Goal: Task Accomplishment & Management: Manage account settings

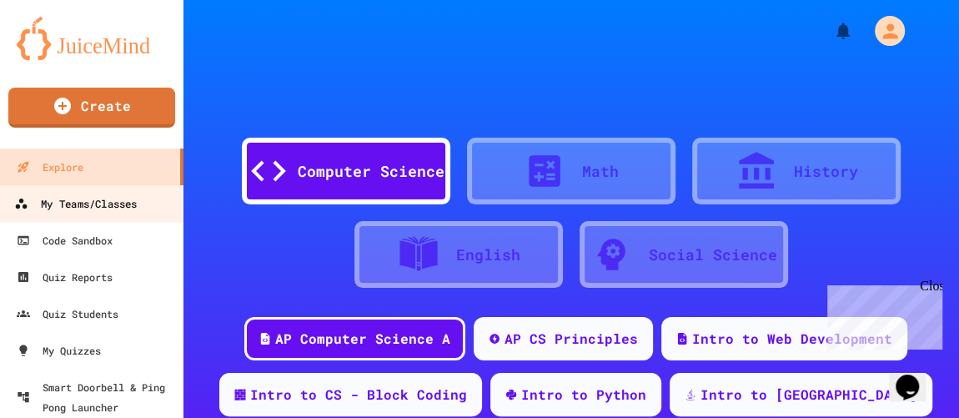
click at [108, 204] on div "My Teams/Classes" at bounding box center [75, 204] width 123 height 21
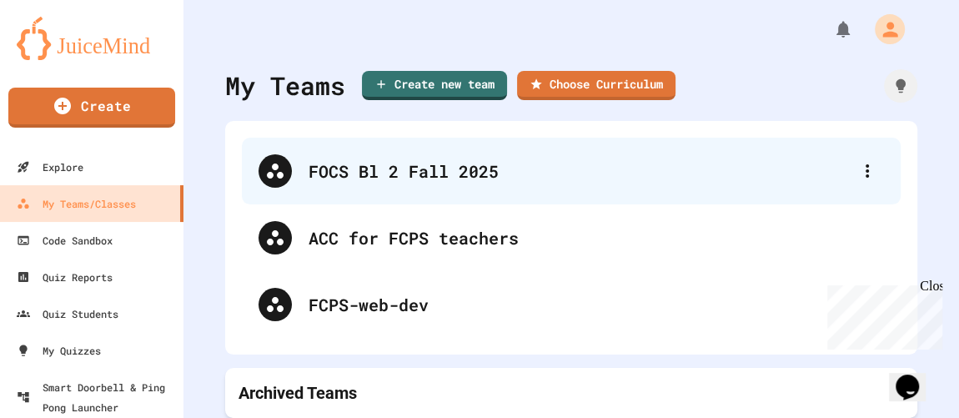
scroll to position [75, 0]
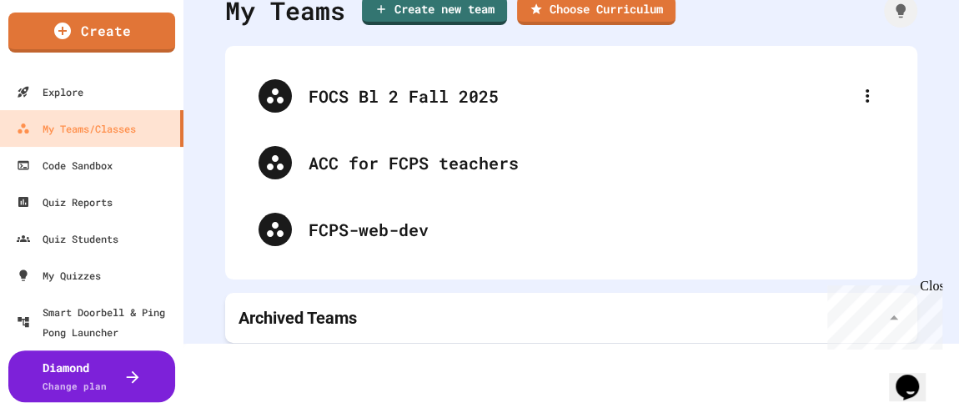
click at [424, 306] on div "Archived Teams" at bounding box center [572, 317] width 666 height 23
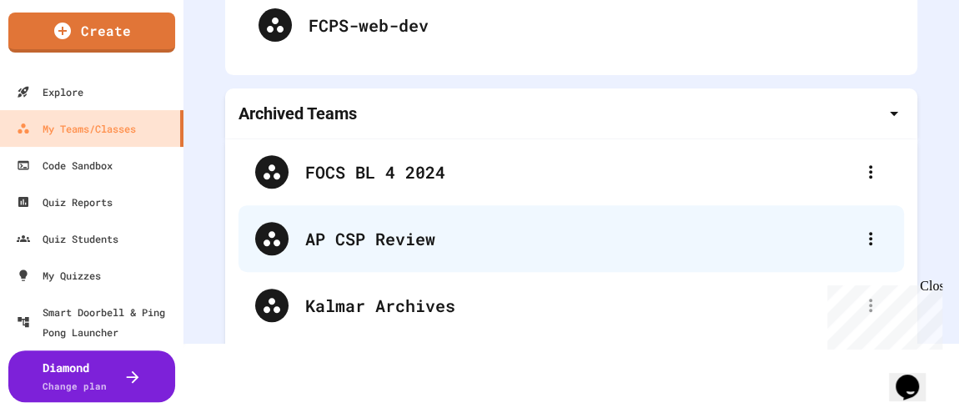
scroll to position [164, 0]
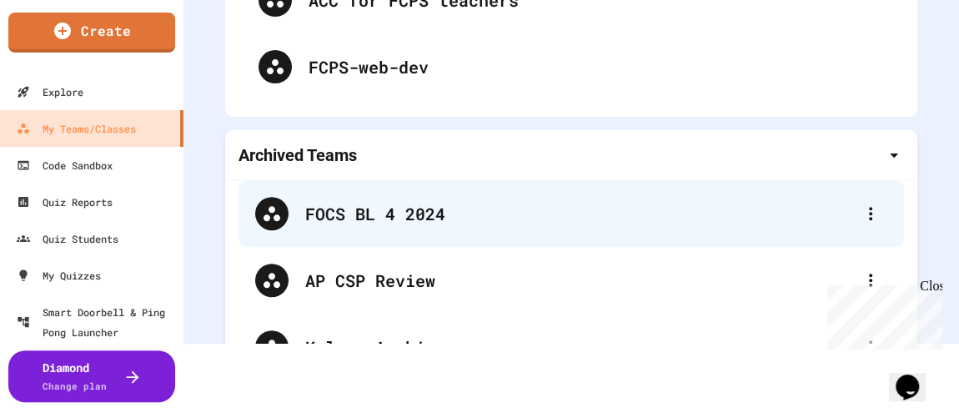
click at [433, 214] on div "FOCS BL 4 2024" at bounding box center [579, 213] width 549 height 25
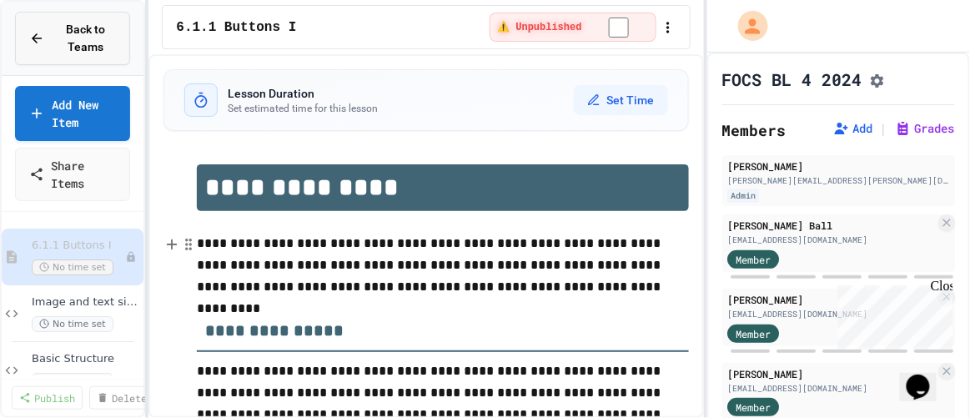
click at [42, 36] on icon at bounding box center [36, 38] width 15 height 15
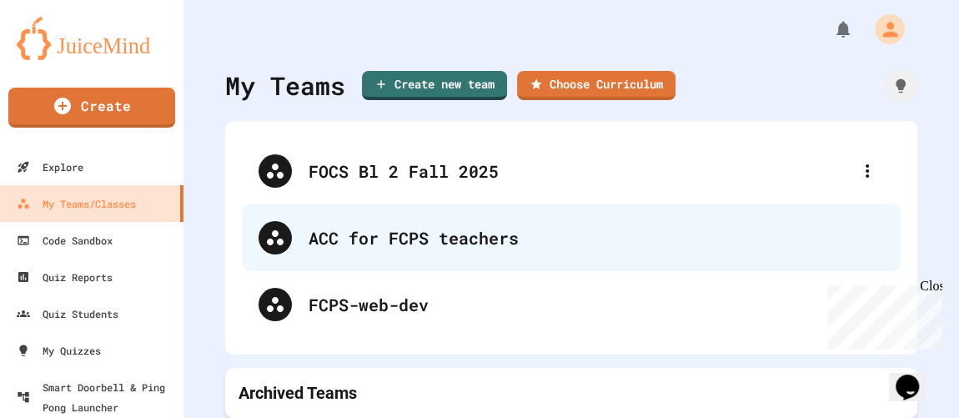
scroll to position [13, 0]
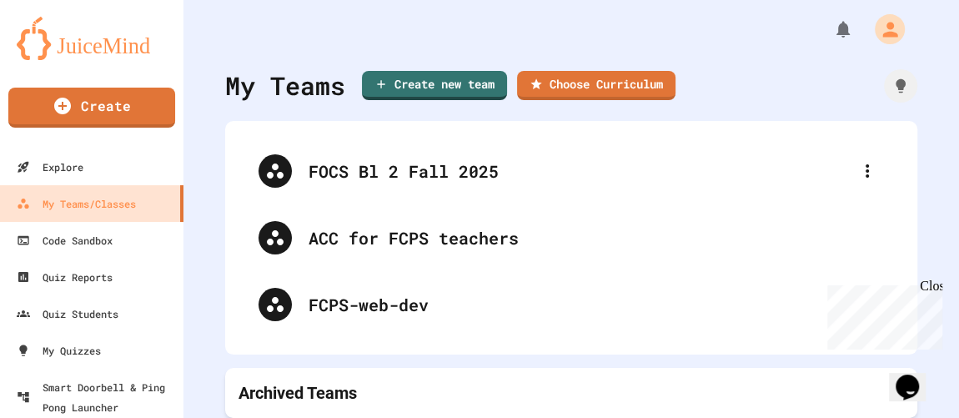
click at [437, 381] on div "Archived Teams" at bounding box center [572, 392] width 666 height 23
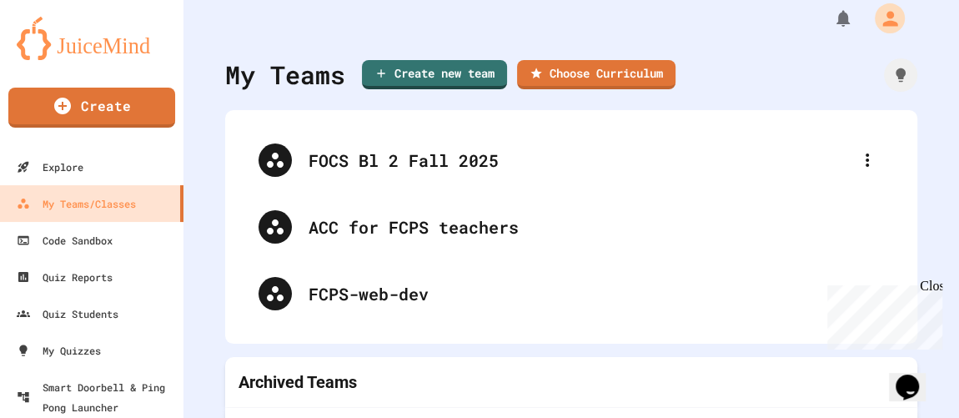
click at [372, 374] on div "Archived Teams" at bounding box center [572, 381] width 666 height 23
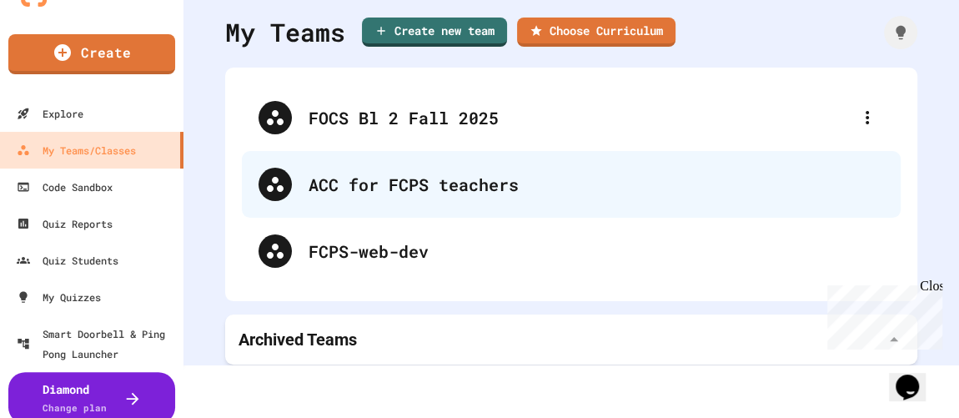
scroll to position [75, 0]
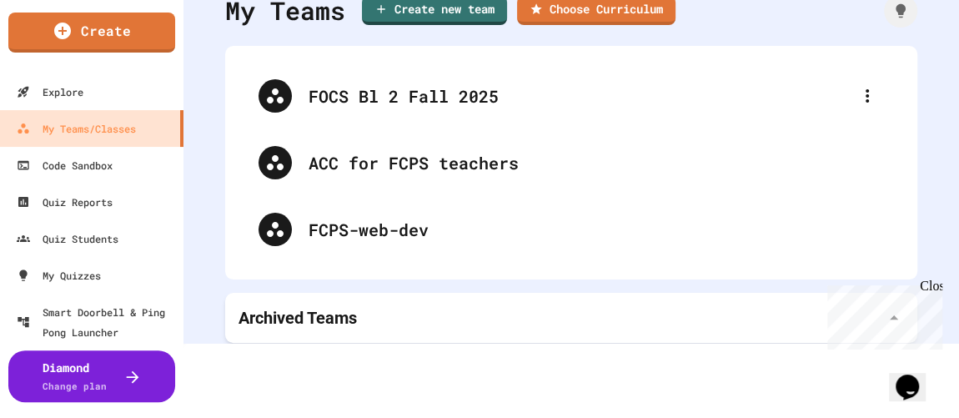
click at [615, 306] on div "Archived Teams" at bounding box center [572, 317] width 666 height 23
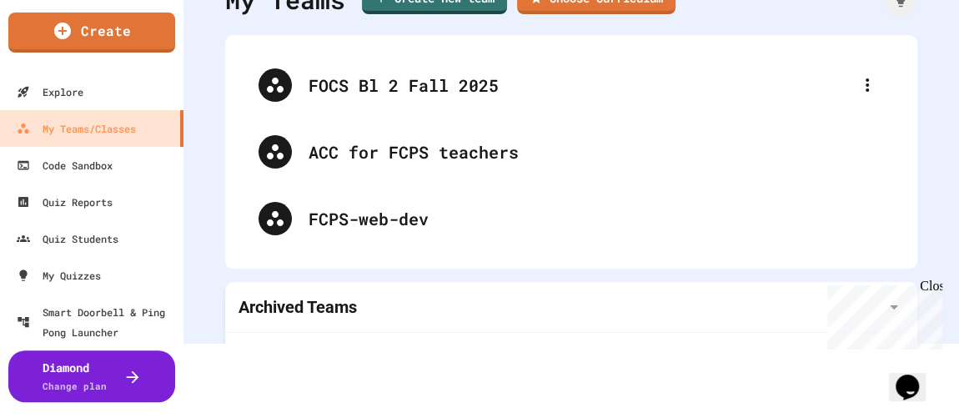
scroll to position [240, 0]
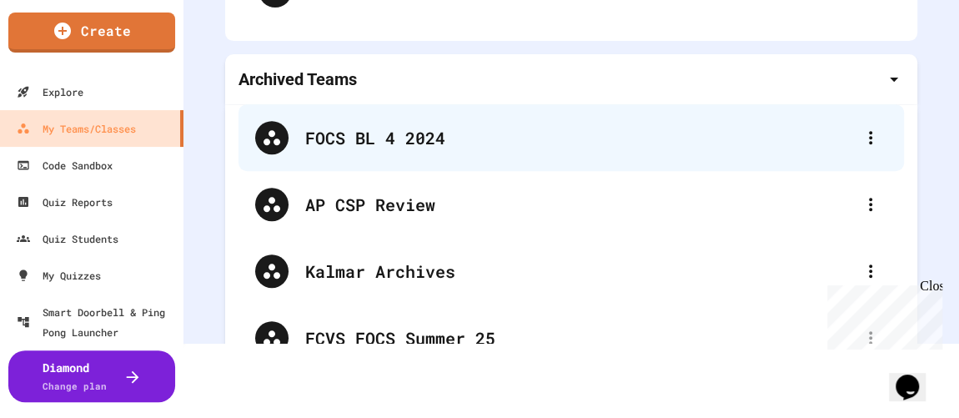
click at [385, 152] on div "FOCS BL 4 2024" at bounding box center [572, 137] width 666 height 67
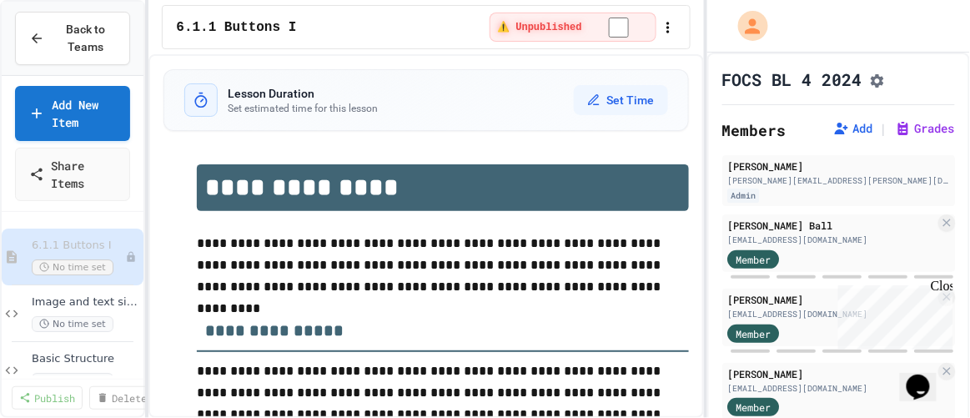
click at [400, 23] on div "6.1.1 Buttons I" at bounding box center [329, 28] width 307 height 20
click at [666, 19] on icon "button" at bounding box center [668, 27] width 17 height 17
click at [803, 18] on div at bounding box center [485, 209] width 970 height 418
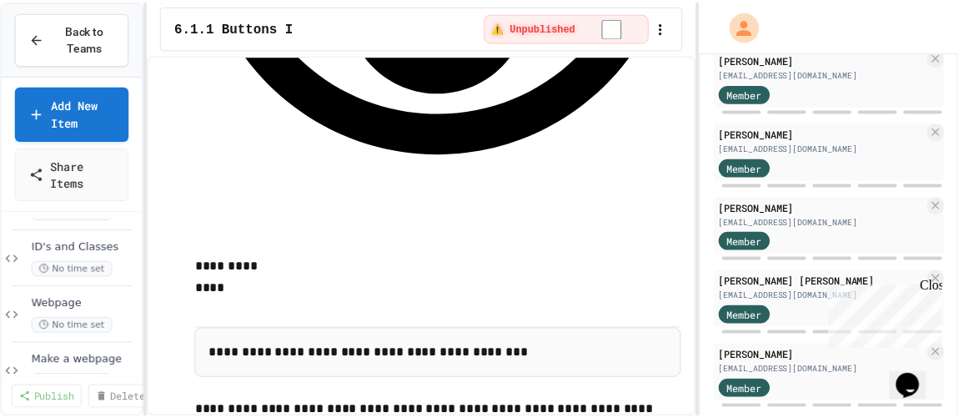
scroll to position [373, 0]
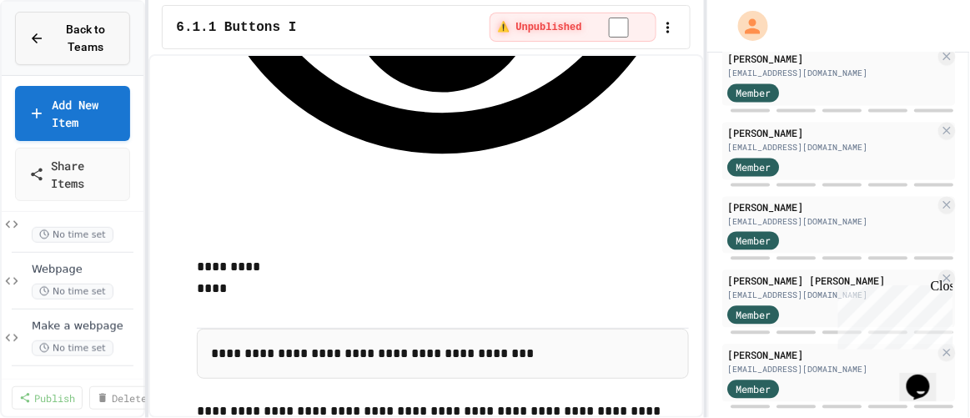
click at [25, 33] on button "Back to Teams" at bounding box center [72, 38] width 115 height 53
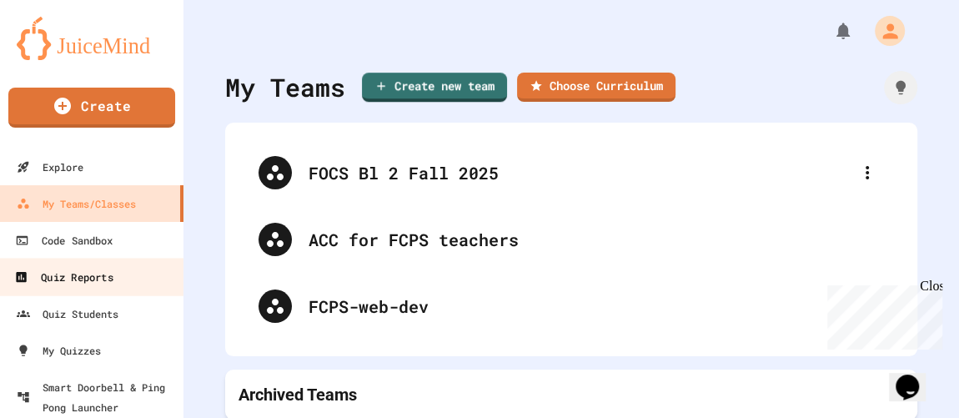
scroll to position [75, 0]
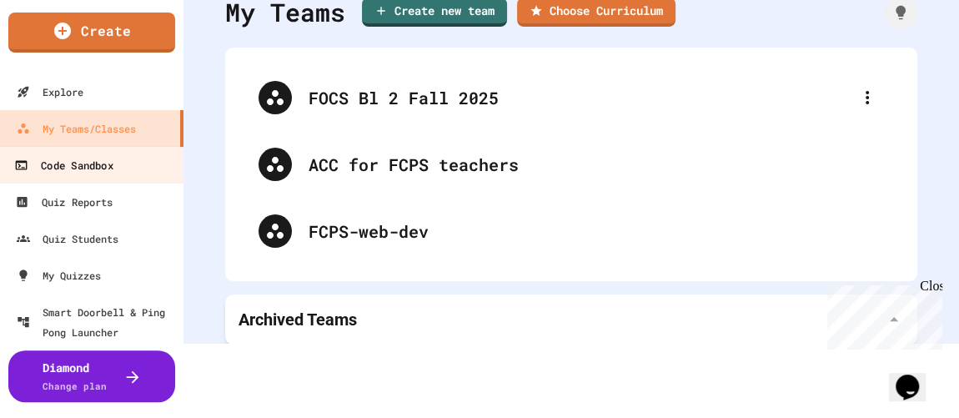
click at [102, 176] on link "Code Sandbox" at bounding box center [91, 165] width 189 height 38
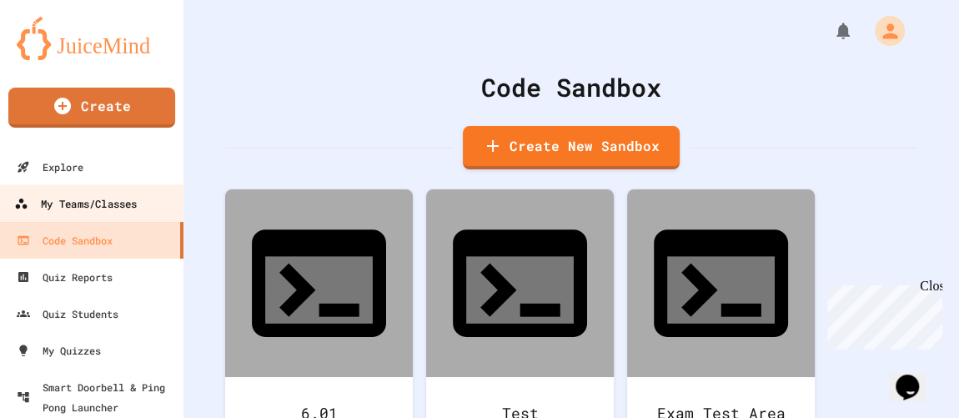
click at [96, 199] on div "My Teams/Classes" at bounding box center [75, 204] width 123 height 21
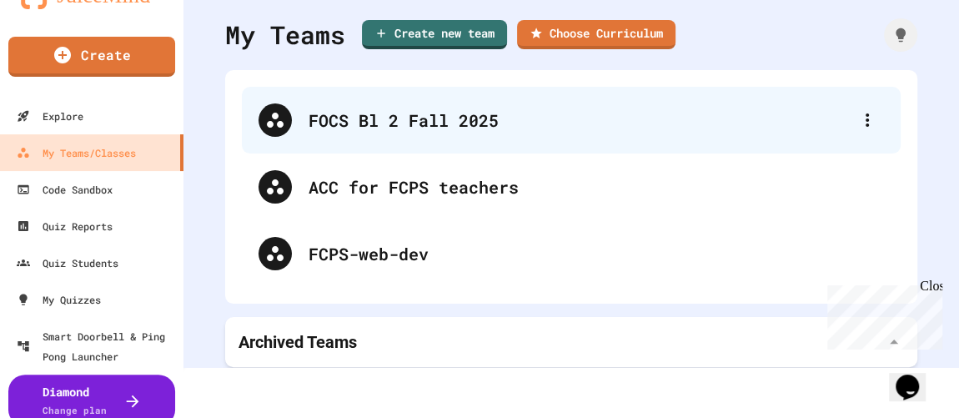
scroll to position [75, 0]
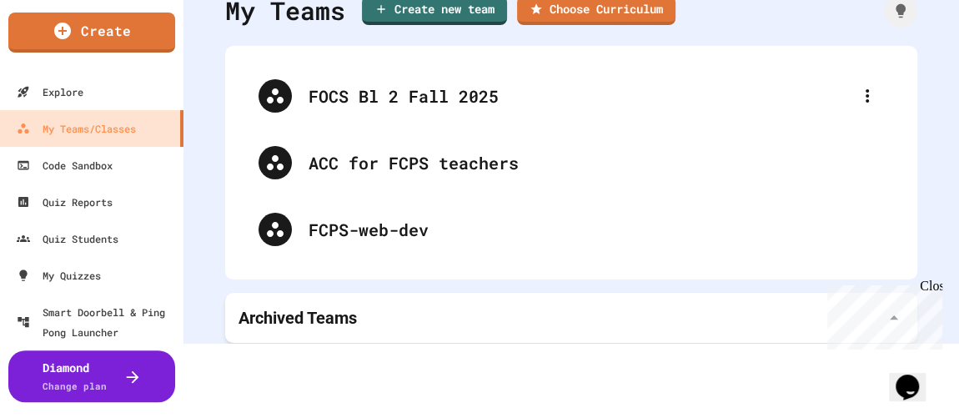
click at [492, 306] on div "Archived Teams" at bounding box center [572, 317] width 666 height 23
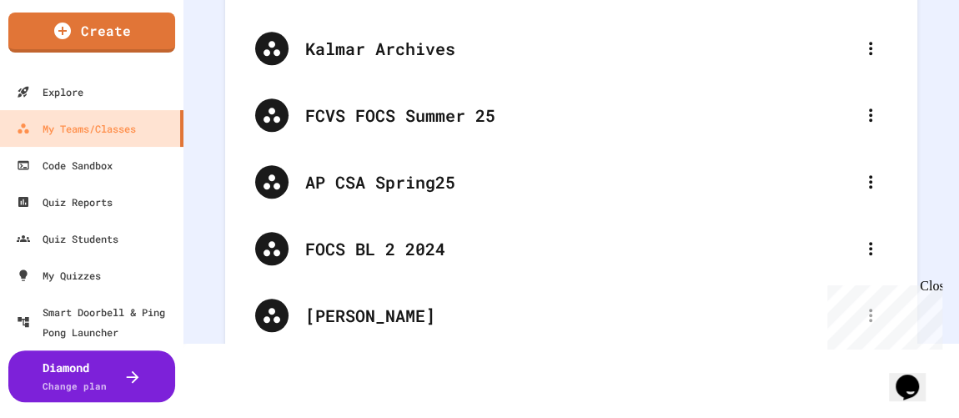
scroll to position [544, 0]
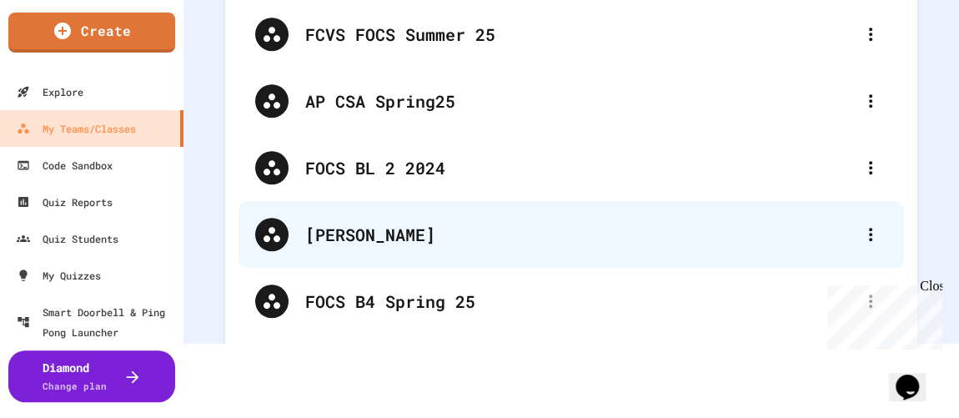
click at [475, 240] on div "[PERSON_NAME]" at bounding box center [579, 234] width 549 height 25
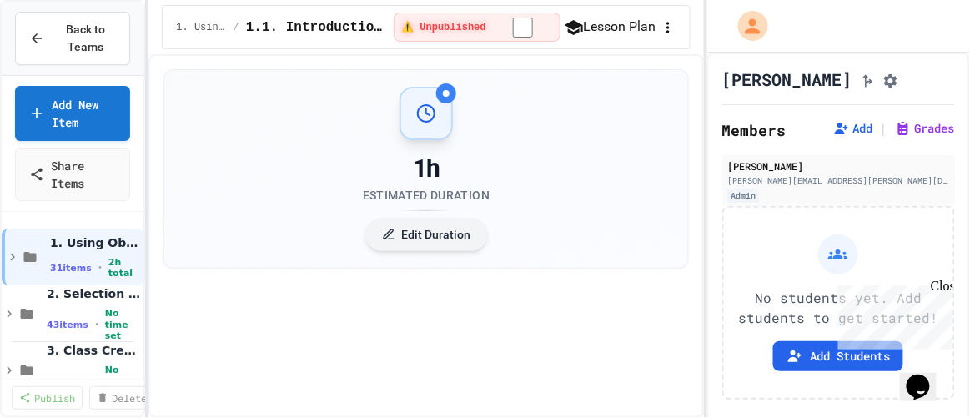
select select "***"
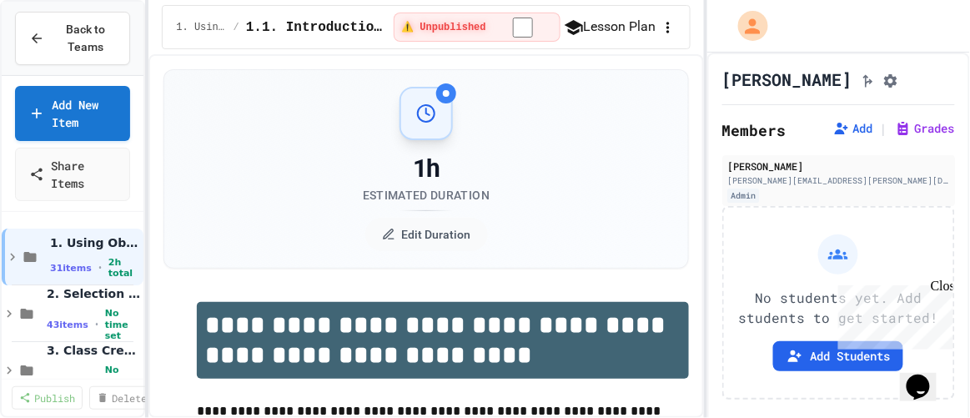
click at [226, 21] on span "1. Using Objects and Methods" at bounding box center [201, 27] width 50 height 13
click at [667, 26] on icon "button" at bounding box center [668, 27] width 17 height 17
click at [733, 18] on div at bounding box center [485, 209] width 970 height 418
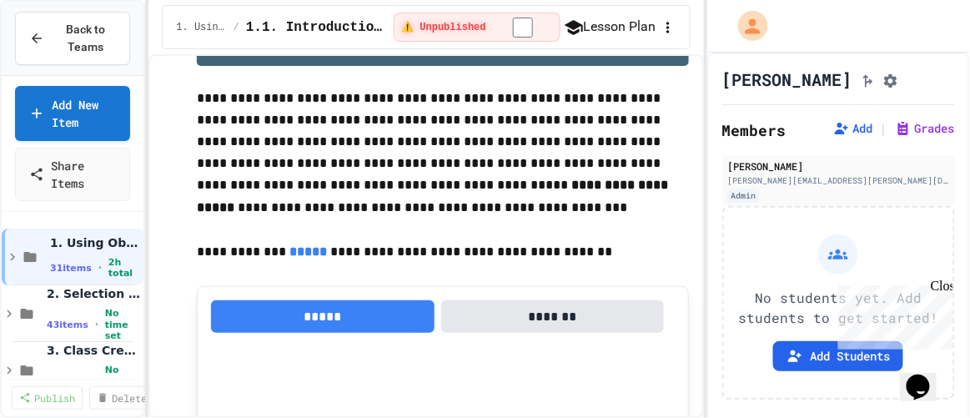
scroll to position [379, 0]
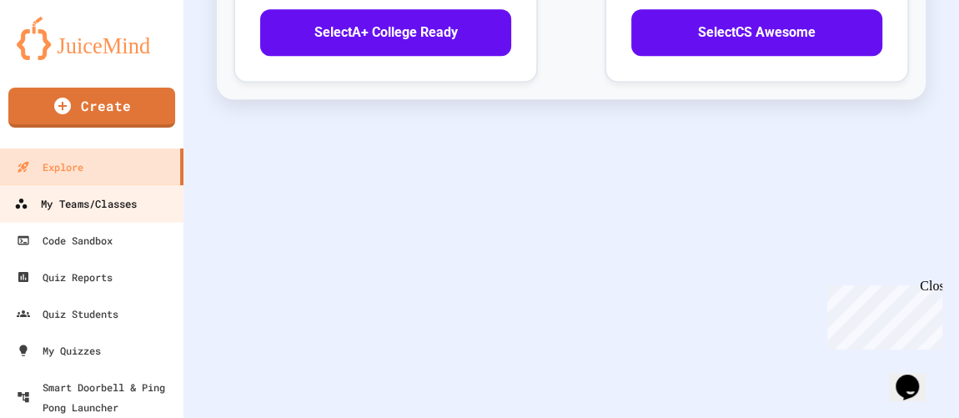
click at [93, 208] on div "My Teams/Classes" at bounding box center [75, 204] width 123 height 21
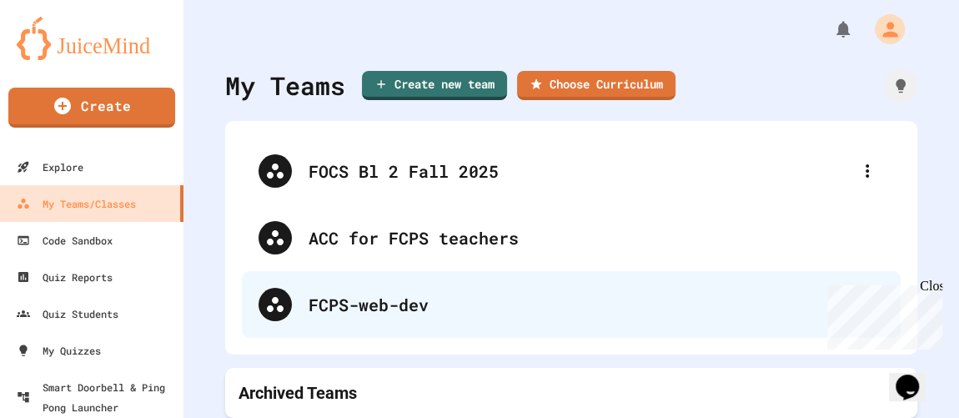
scroll to position [13, 0]
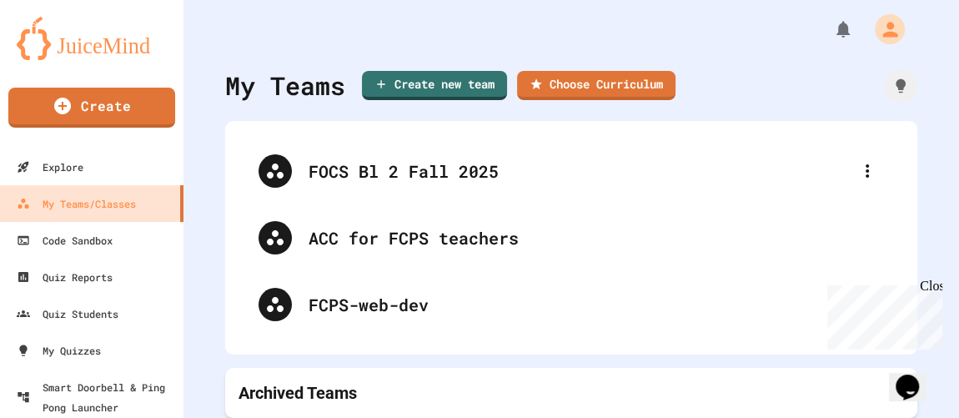
click at [301, 381] on p "Archived Teams" at bounding box center [298, 392] width 118 height 23
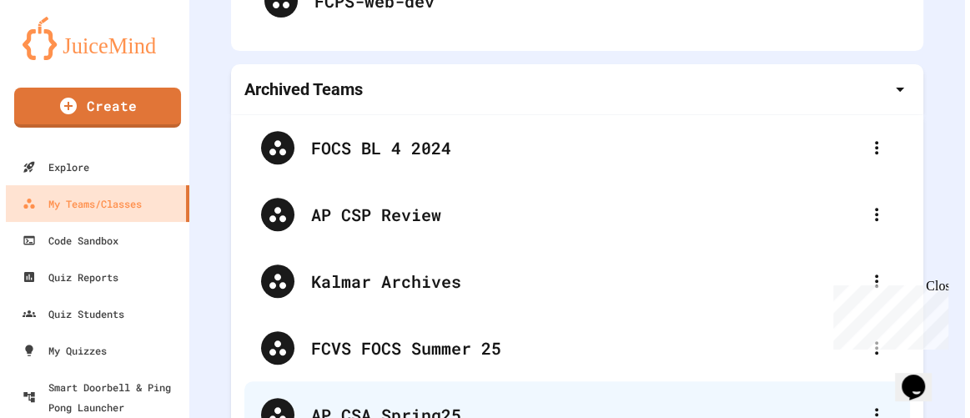
scroll to position [468, 0]
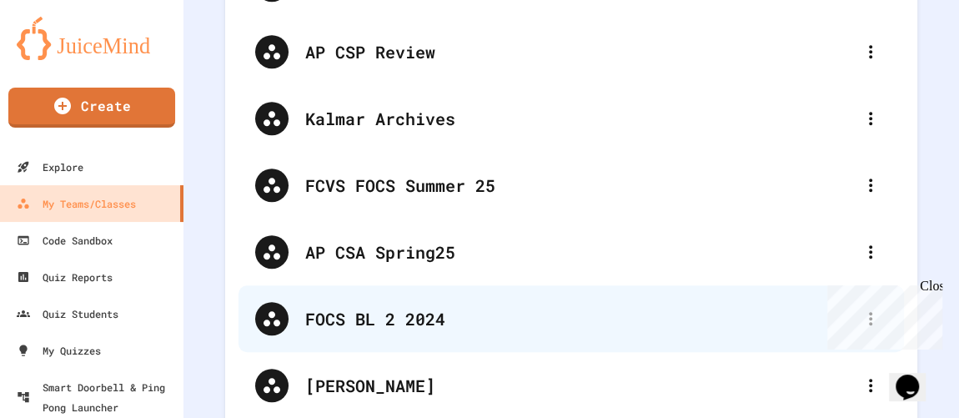
click at [283, 317] on div at bounding box center [271, 318] width 33 height 33
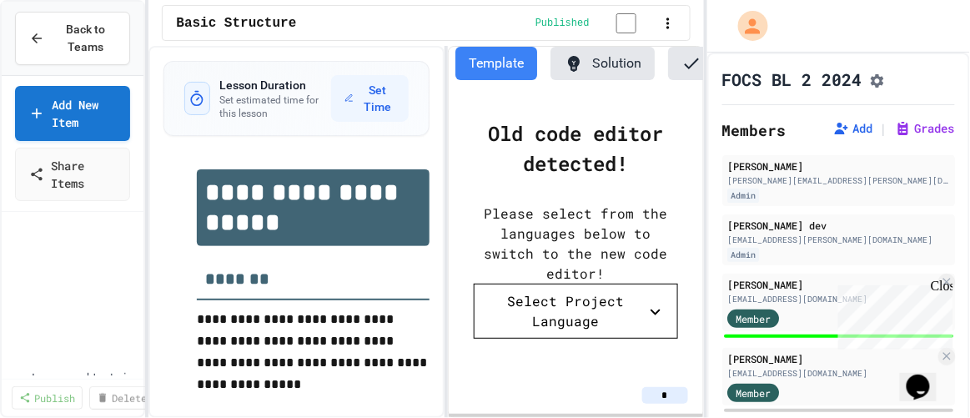
scroll to position [51, 0]
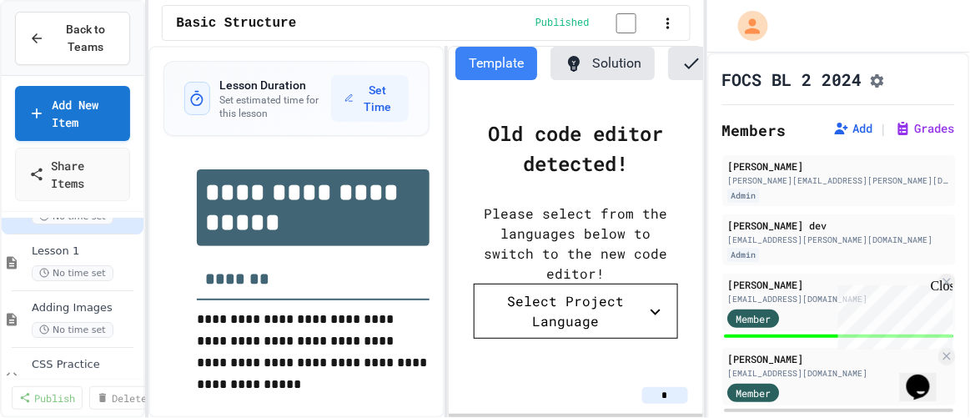
click at [807, 88] on h1 "FOCS BL 2 2024" at bounding box center [792, 79] width 140 height 23
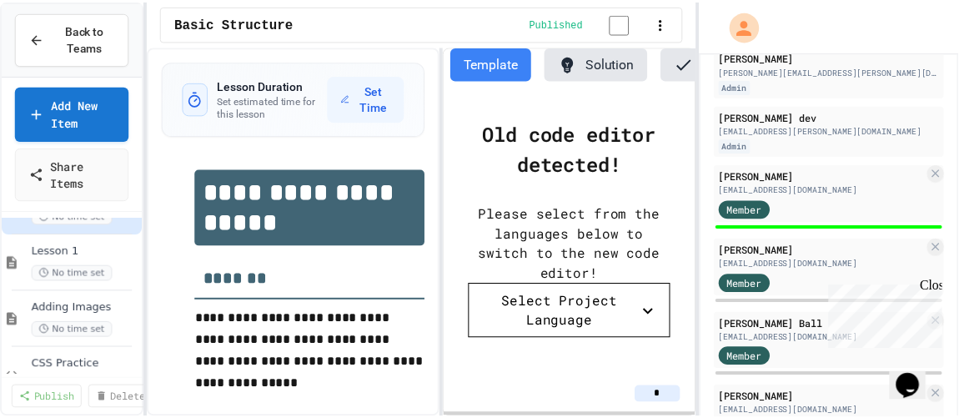
scroll to position [0, 0]
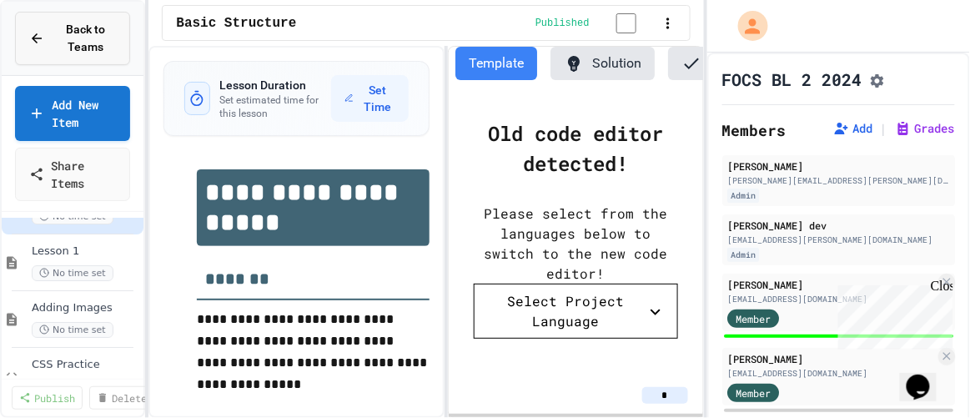
click at [77, 48] on span "Back to Teams" at bounding box center [85, 38] width 62 height 35
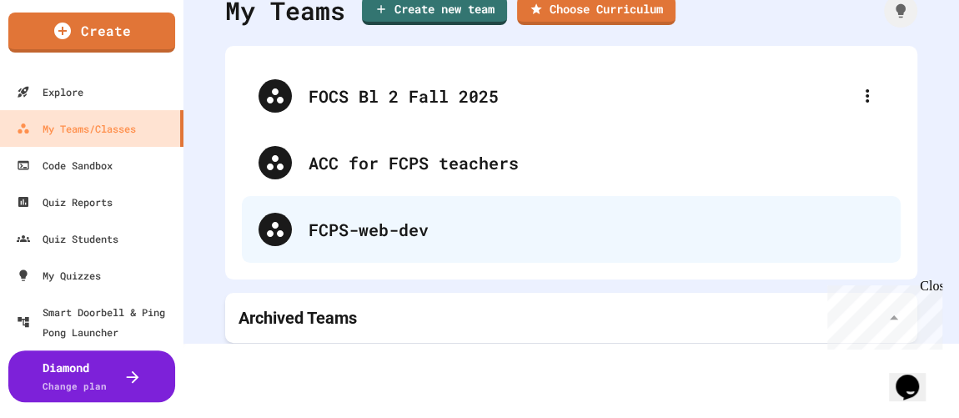
scroll to position [13, 0]
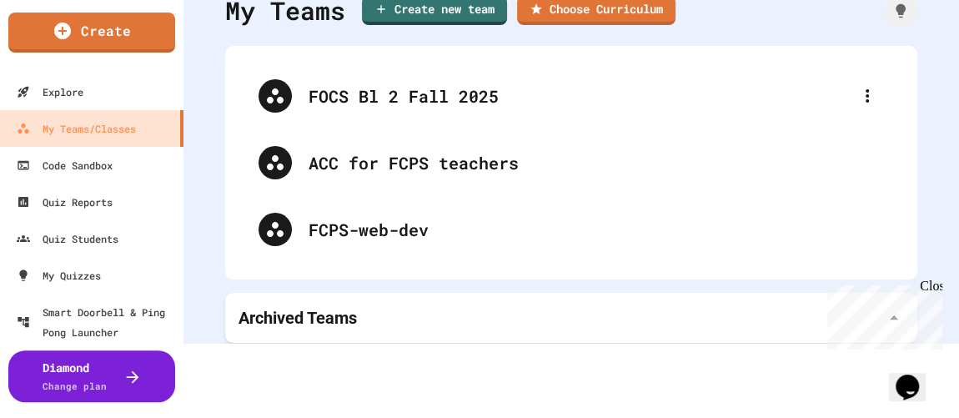
click at [368, 306] on div "Archived Teams" at bounding box center [572, 317] width 666 height 23
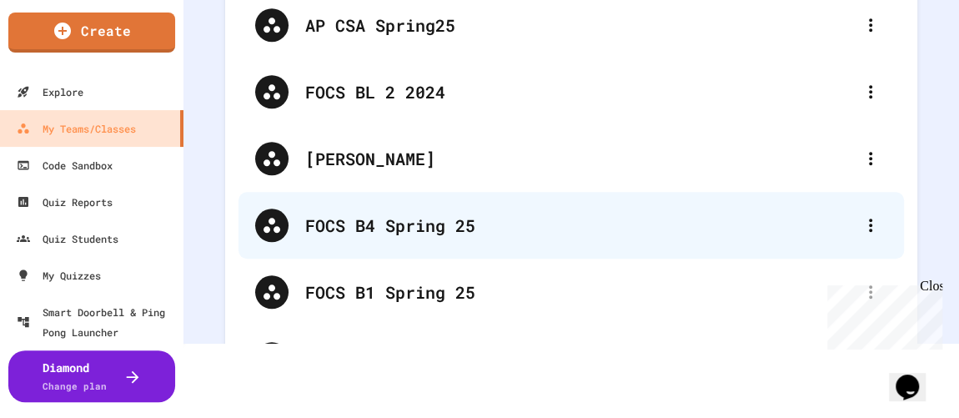
scroll to position [695, 0]
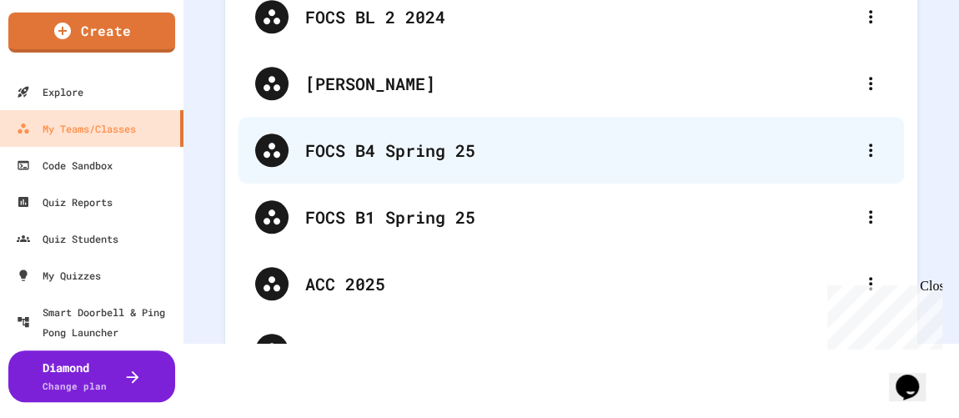
click at [442, 152] on div "FOCS B4 Spring 25" at bounding box center [579, 150] width 549 height 25
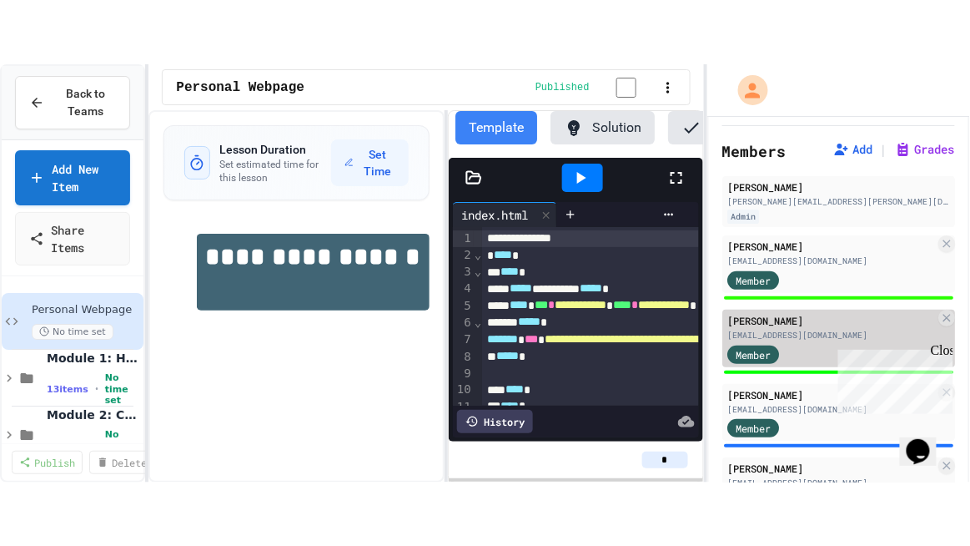
scroll to position [75, 0]
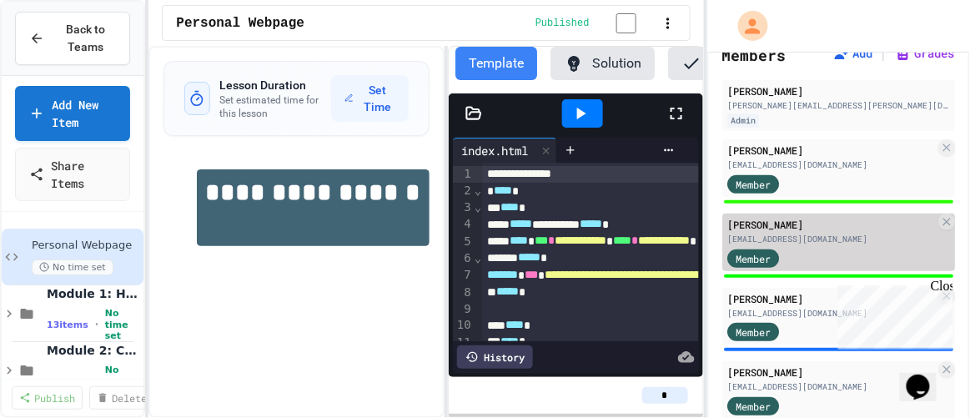
click at [814, 240] on div "09cahalt@my.fcps.org" at bounding box center [831, 239] width 208 height 13
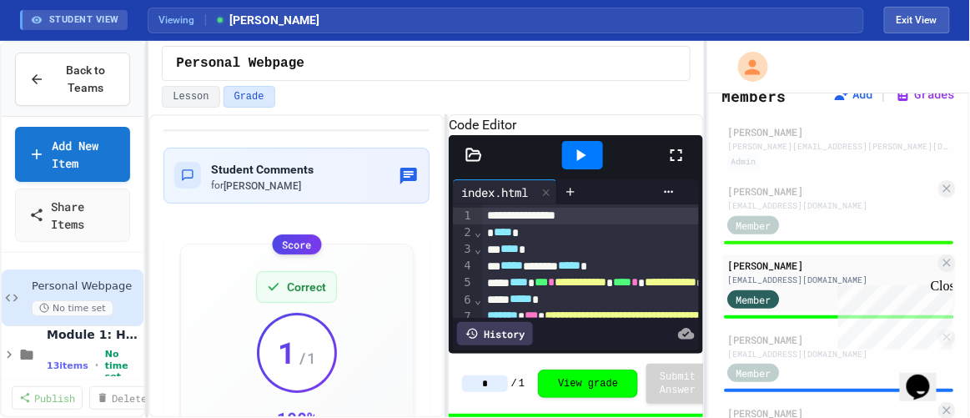
click at [593, 168] on div at bounding box center [582, 155] width 41 height 28
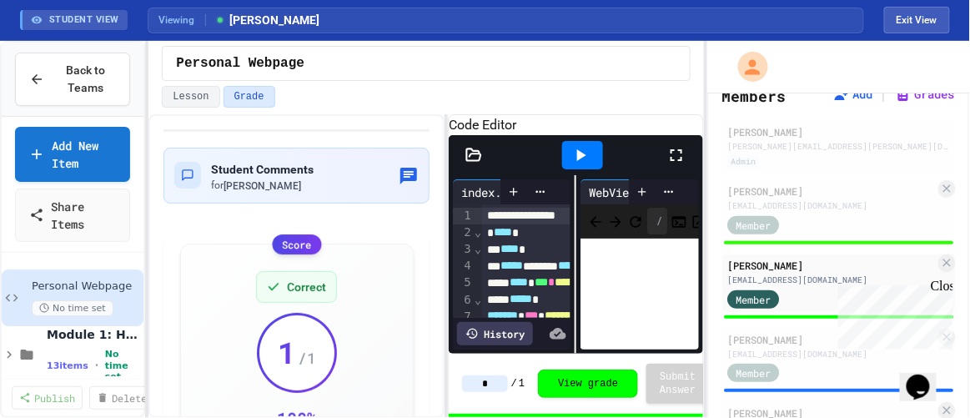
click at [671, 165] on icon at bounding box center [676, 155] width 20 height 20
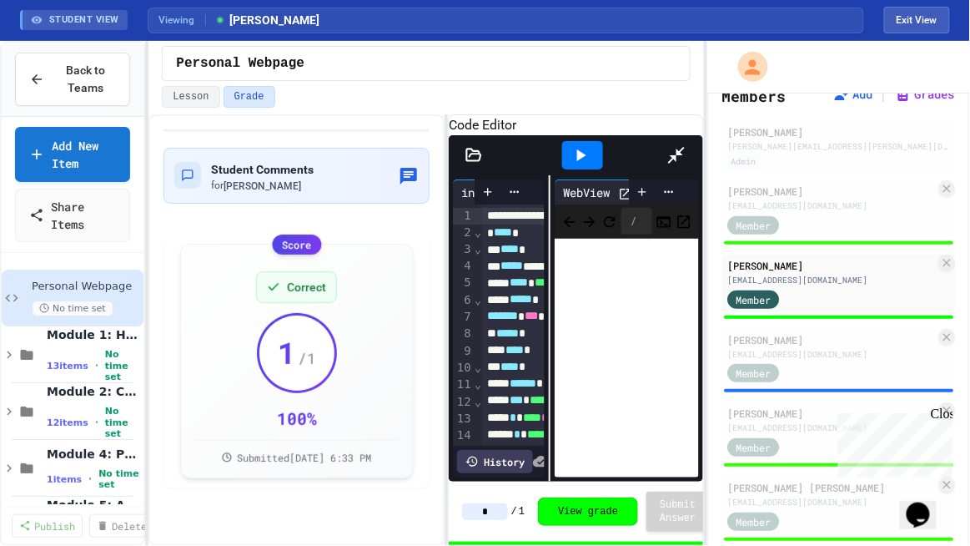
click at [549, 274] on div at bounding box center [550, 328] width 2 height 306
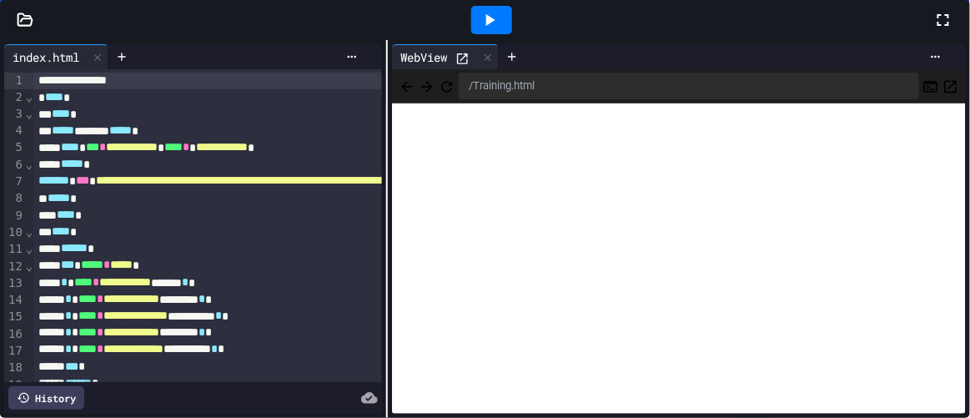
scroll to position [303, 0]
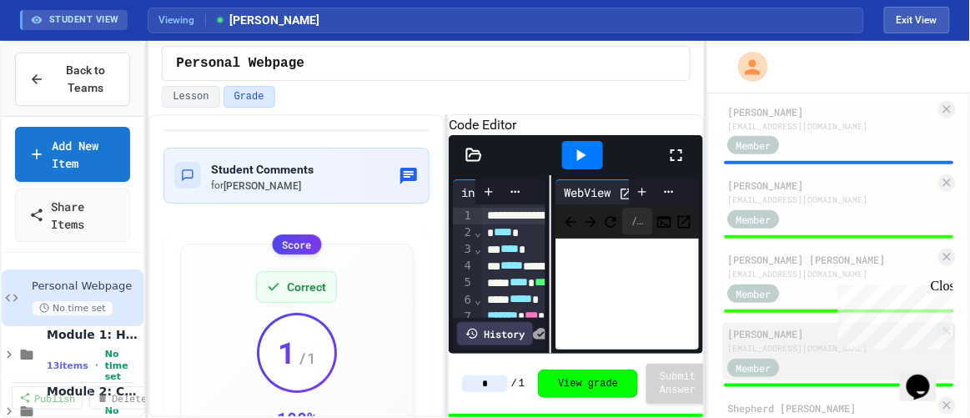
click at [776, 355] on div "10icloward@my.fcps.org" at bounding box center [831, 348] width 208 height 13
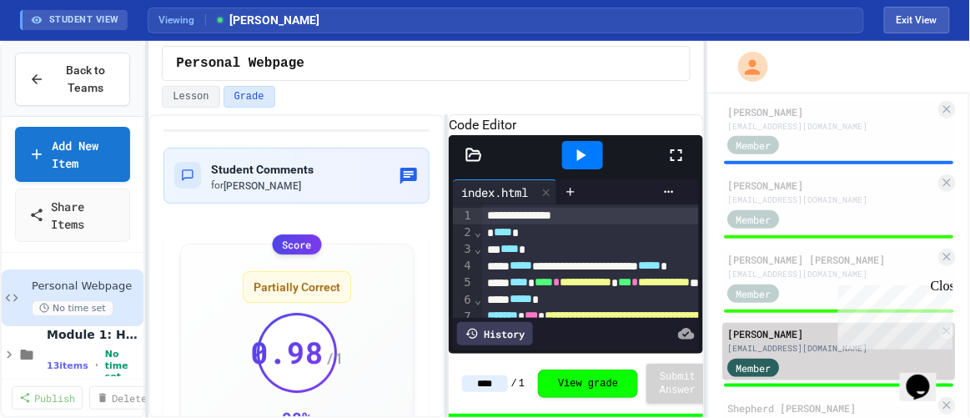
click at [837, 369] on div "Member" at bounding box center [831, 366] width 208 height 21
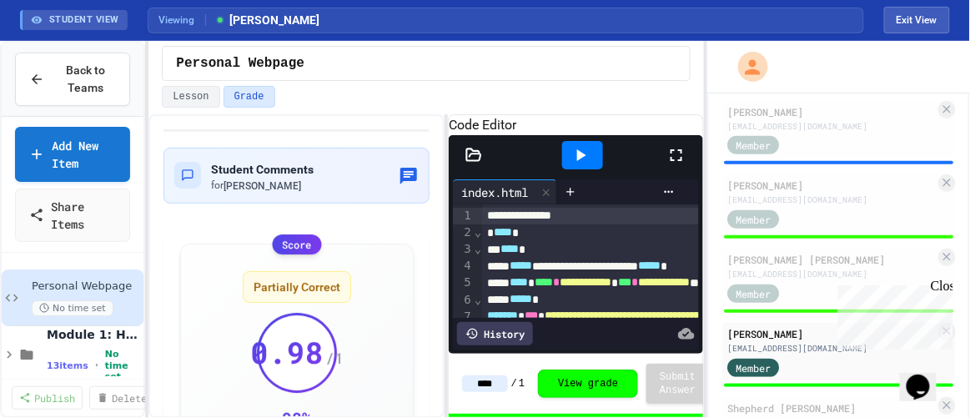
click at [594, 164] on div at bounding box center [582, 155] width 41 height 28
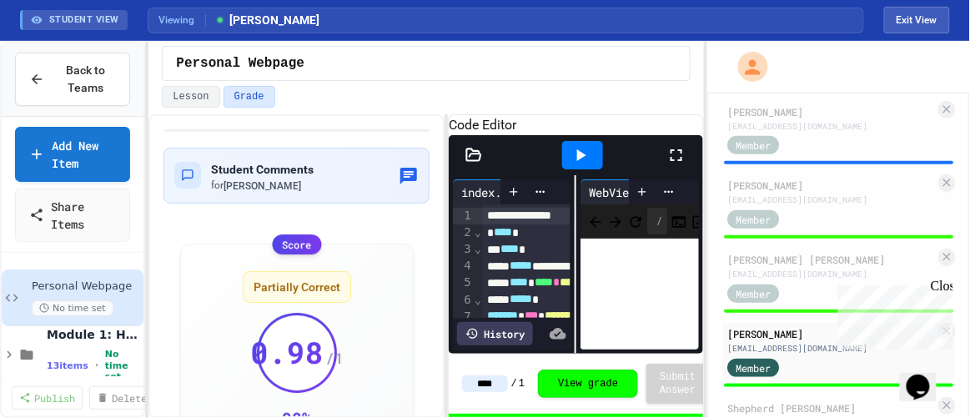
click at [676, 165] on icon at bounding box center [676, 155] width 20 height 20
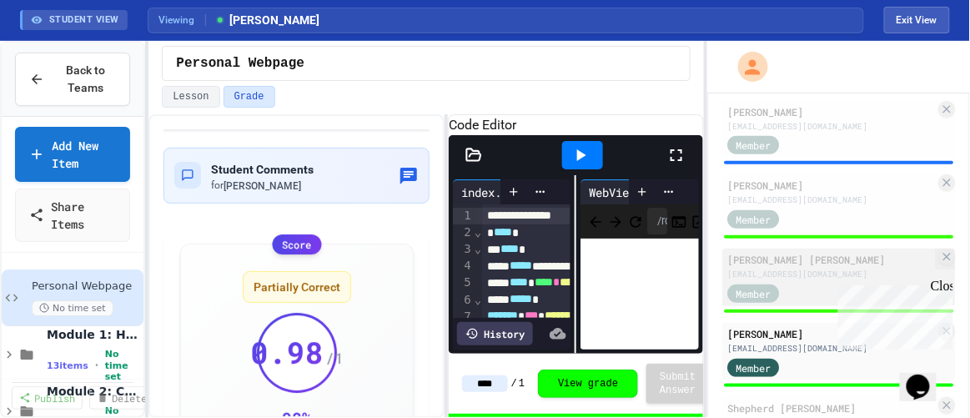
scroll to position [606, 0]
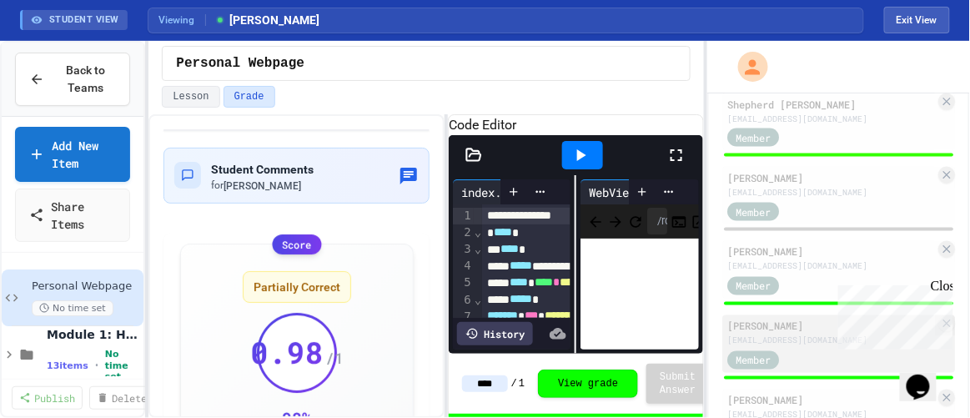
click at [821, 345] on div "07mherbert@my.fcps.org" at bounding box center [831, 340] width 208 height 13
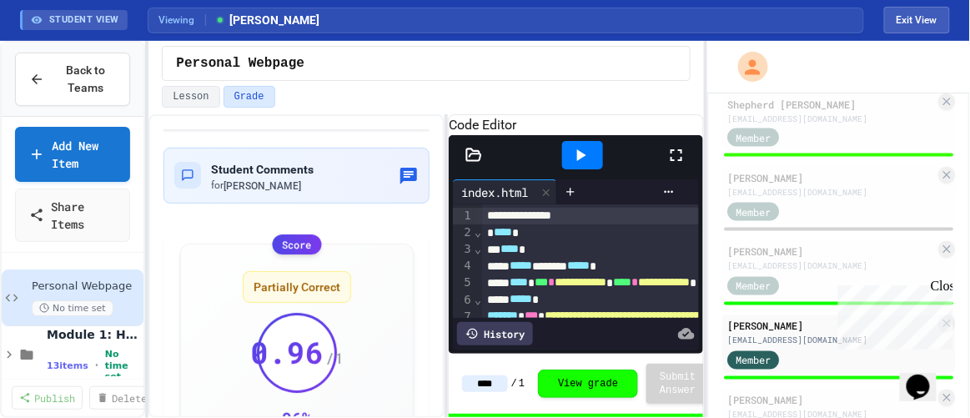
click at [586, 165] on icon at bounding box center [581, 155] width 20 height 20
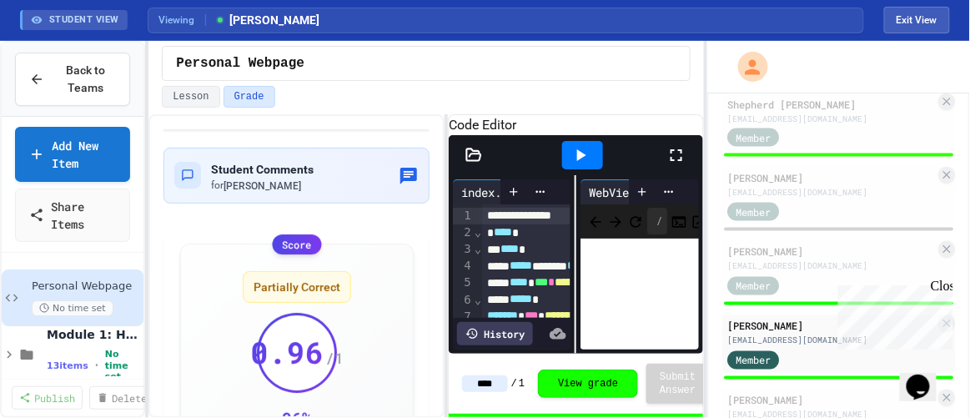
click at [676, 165] on icon at bounding box center [676, 155] width 20 height 20
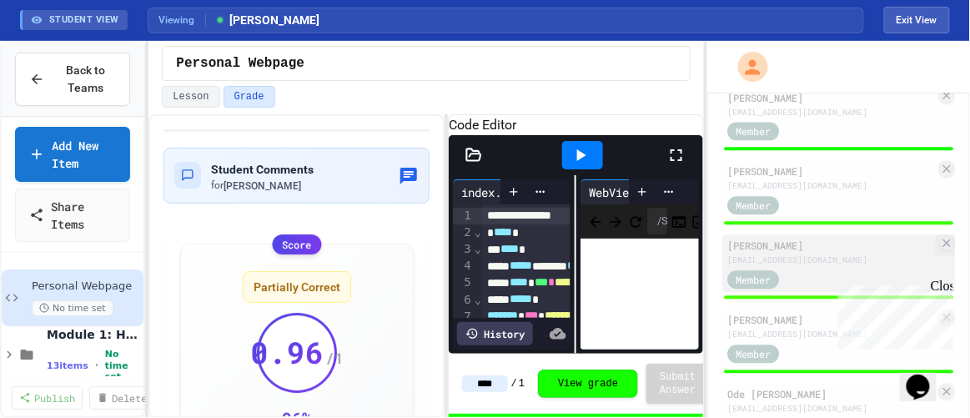
scroll to position [909, 0]
click at [787, 265] on div "09nlayne@my.fcps.org" at bounding box center [831, 260] width 208 height 13
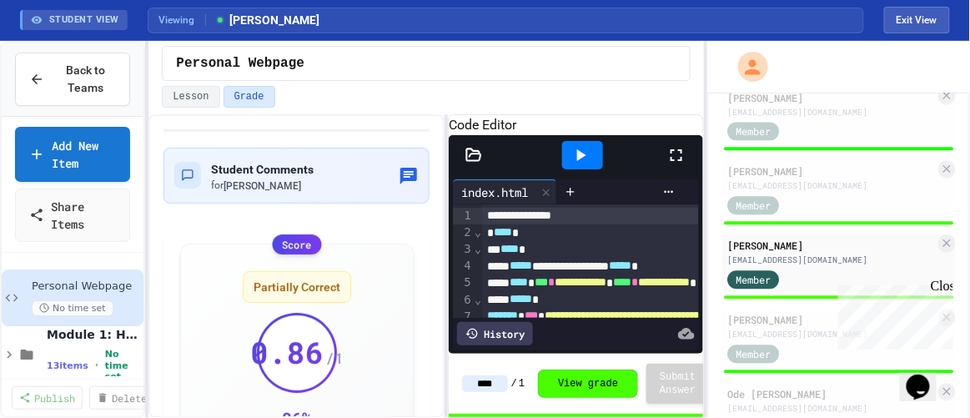
click at [677, 165] on icon at bounding box center [676, 155] width 20 height 20
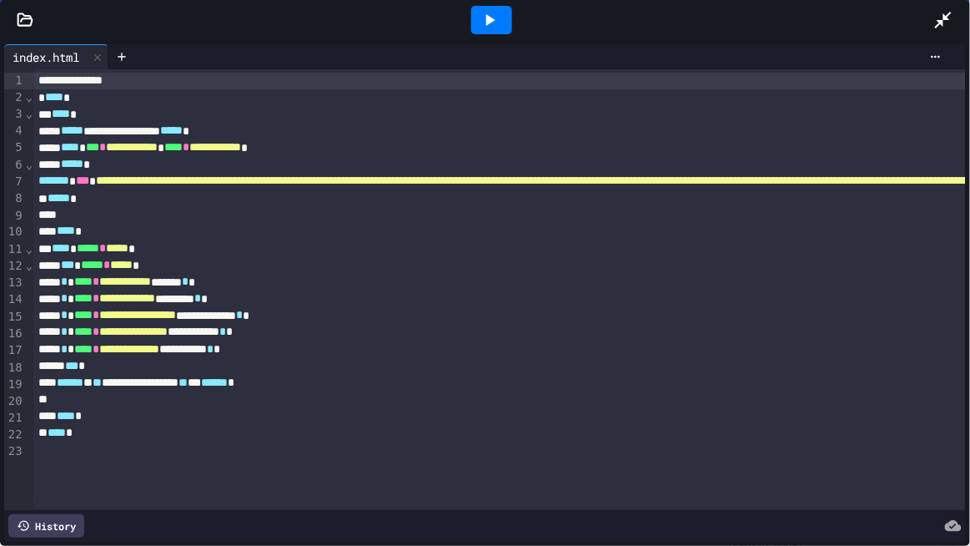
click at [492, 22] on icon at bounding box center [490, 20] width 20 height 20
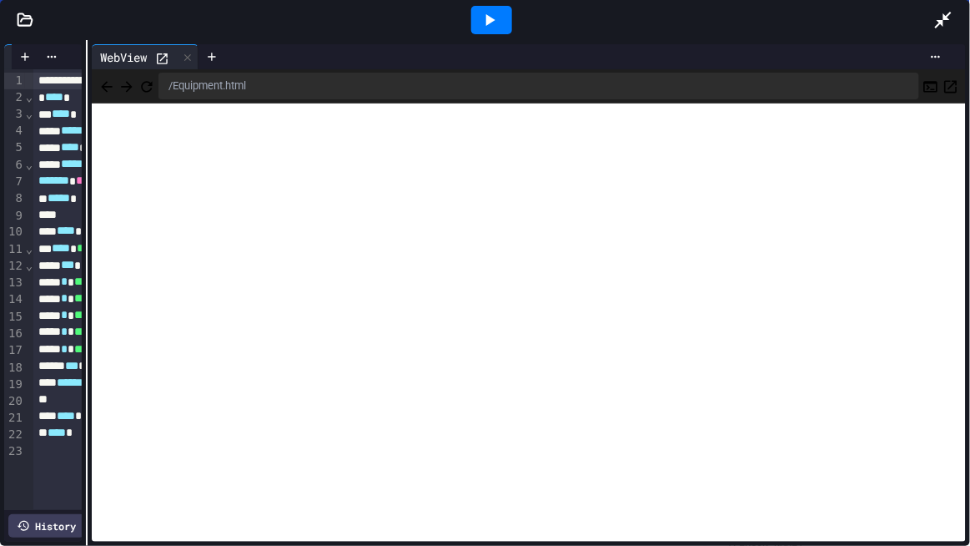
click at [83, 276] on div "**********" at bounding box center [485, 292] width 970 height 505
click at [88, 189] on div "WebView /Equipment.html" at bounding box center [529, 292] width 883 height 505
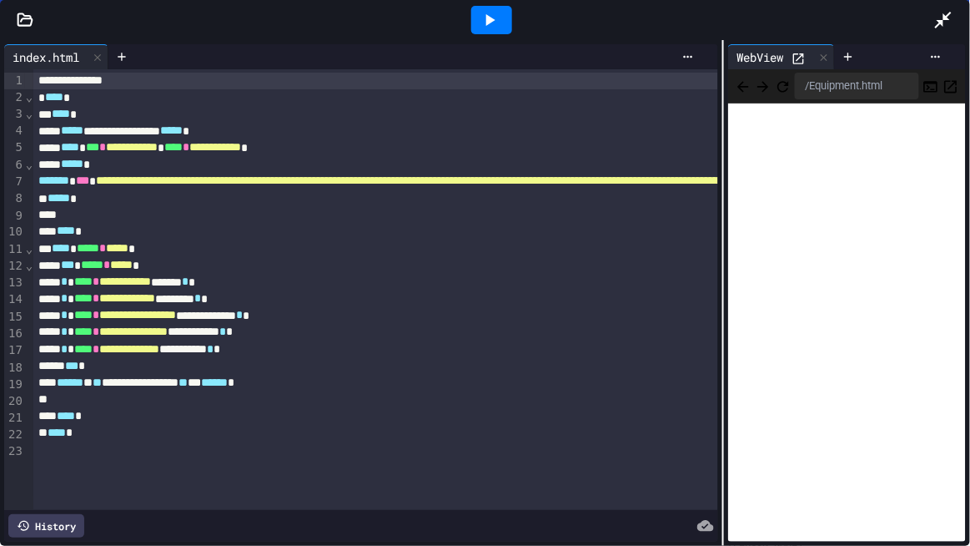
click at [722, 196] on div "**********" at bounding box center [485, 292] width 970 height 505
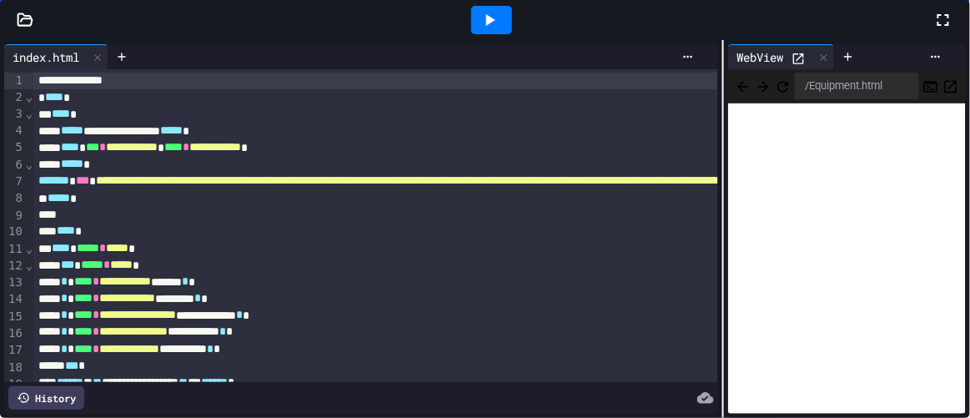
scroll to position [1289, 0]
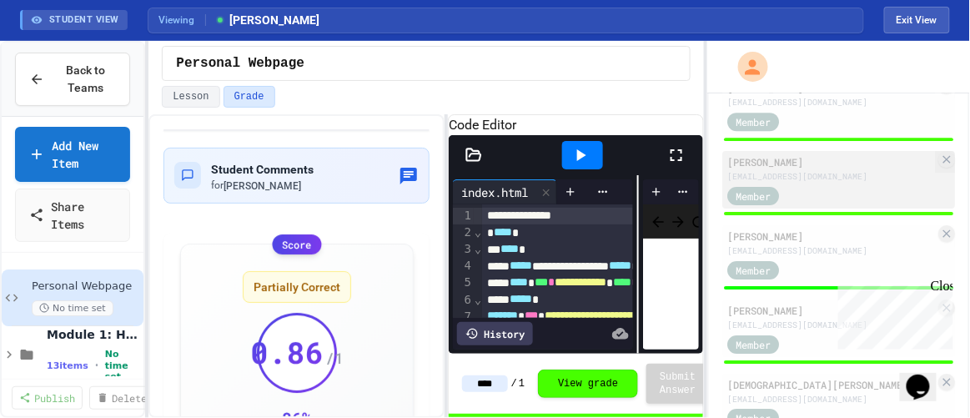
click at [812, 183] on div "10eschwartz@my.fcps.org" at bounding box center [831, 176] width 208 height 13
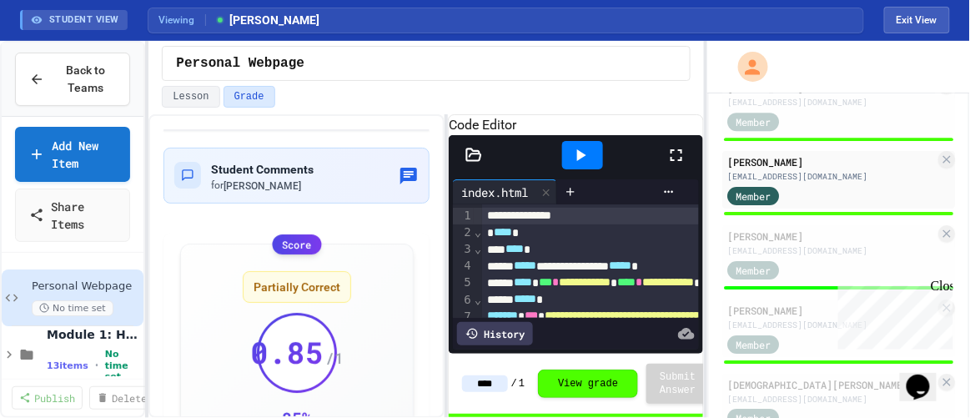
drag, startPoint x: 586, startPoint y: 168, endPoint x: 666, endPoint y: 168, distance: 80.1
click at [587, 165] on icon at bounding box center [581, 155] width 20 height 20
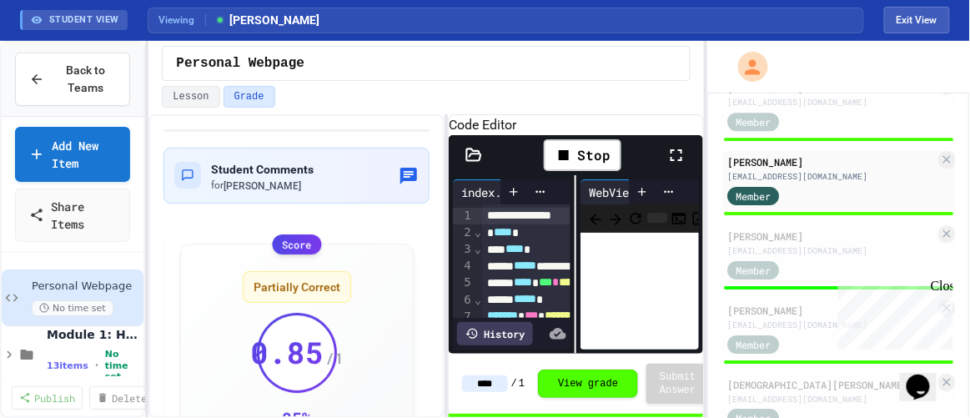
click at [675, 165] on icon at bounding box center [676, 155] width 20 height 20
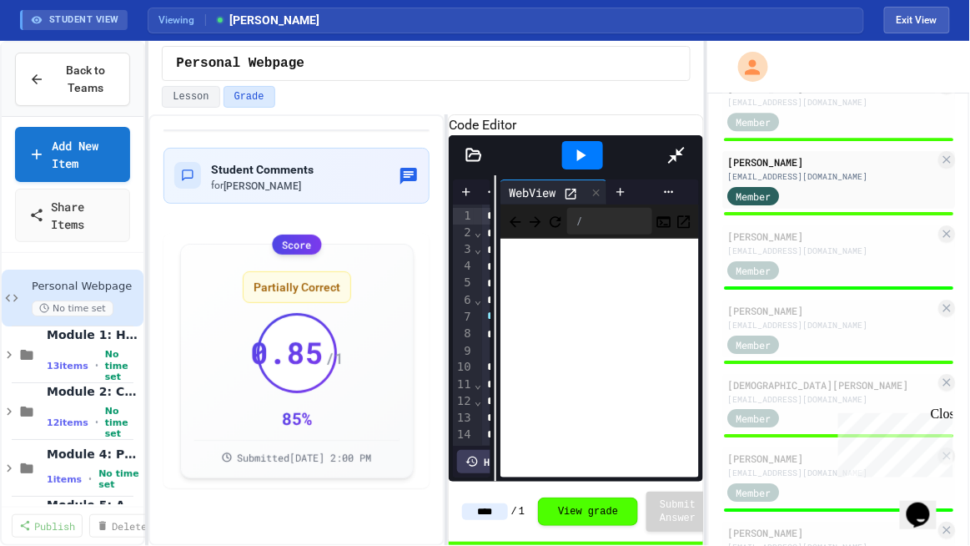
click at [449, 265] on div "**********" at bounding box center [576, 328] width 254 height 306
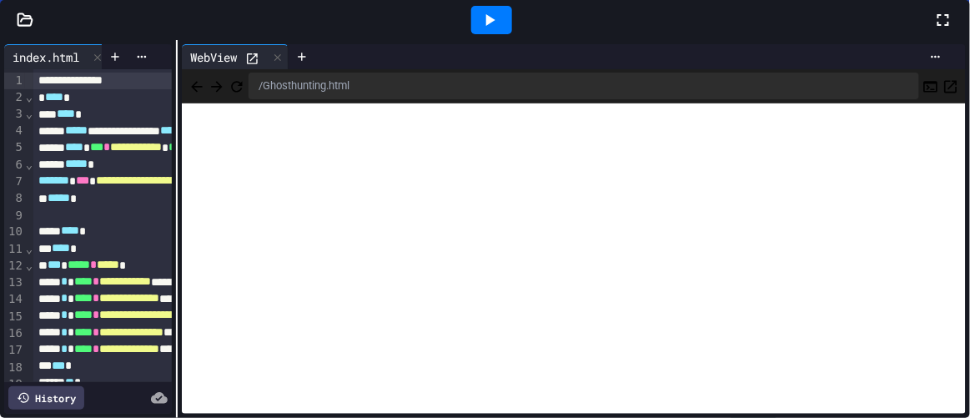
scroll to position [1289, 0]
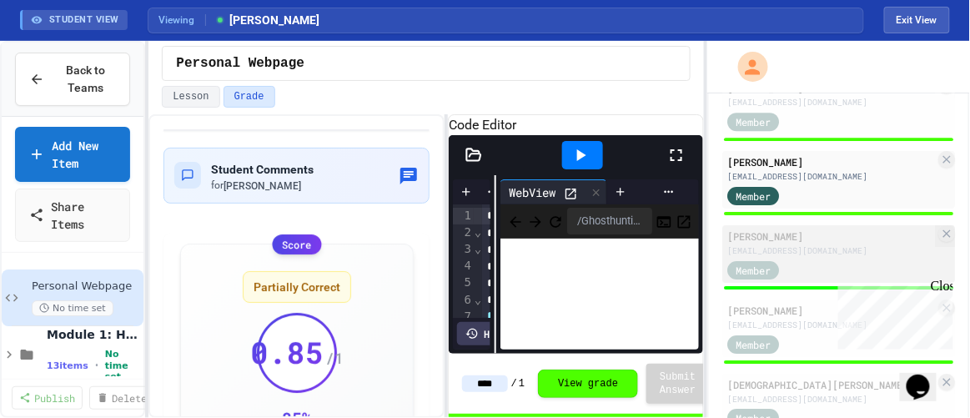
click at [831, 279] on div "Member" at bounding box center [831, 269] width 208 height 21
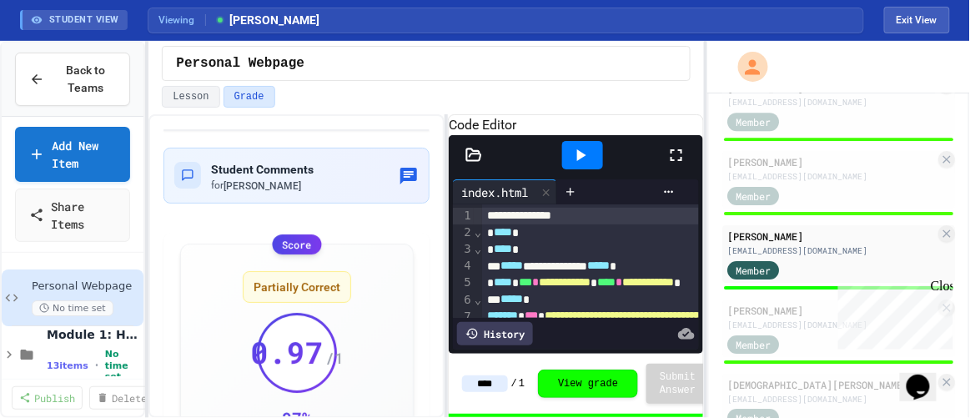
click at [582, 165] on icon at bounding box center [581, 155] width 20 height 20
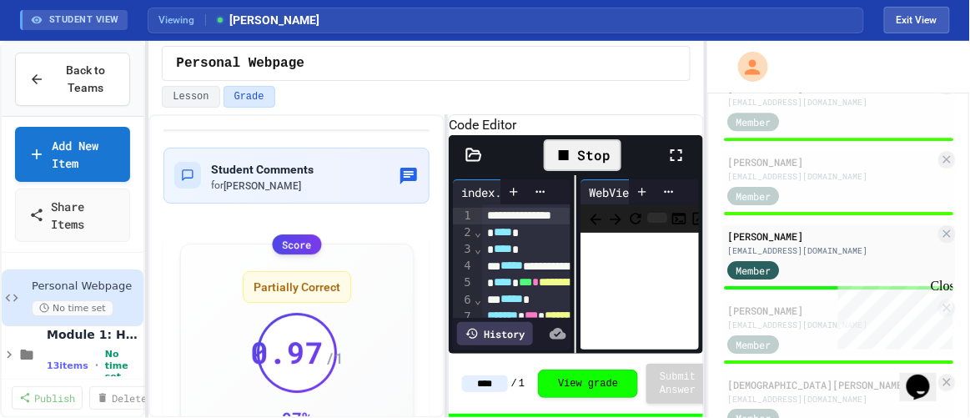
click at [682, 161] on icon at bounding box center [677, 155] width 12 height 12
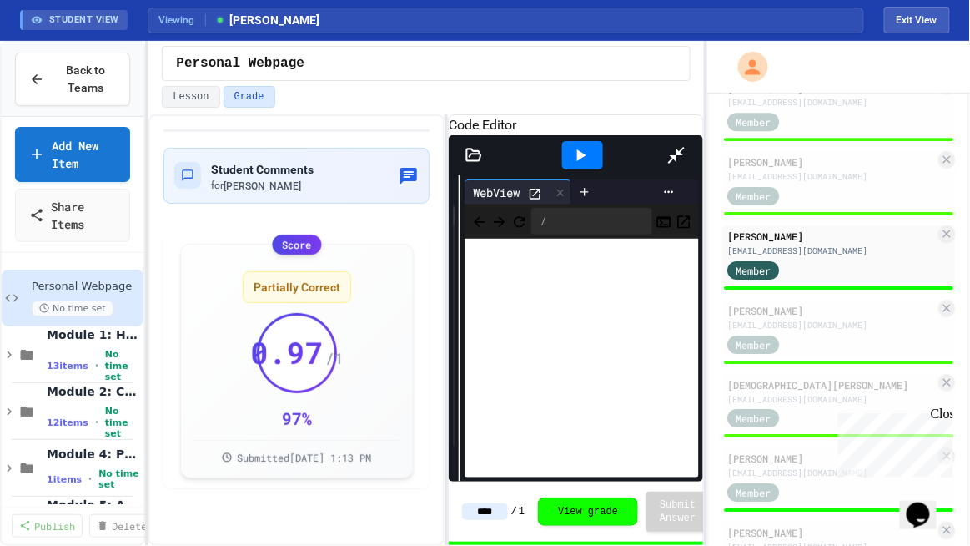
click at [449, 282] on div "**********" at bounding box center [576, 328] width 254 height 306
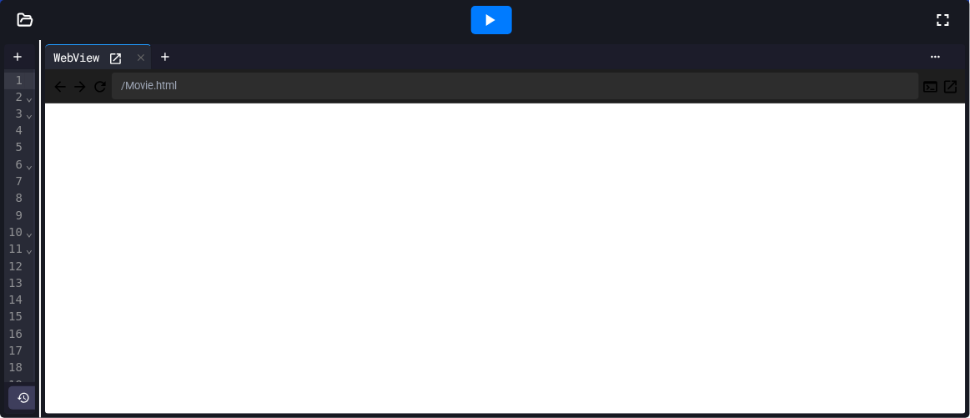
scroll to position [1516, 0]
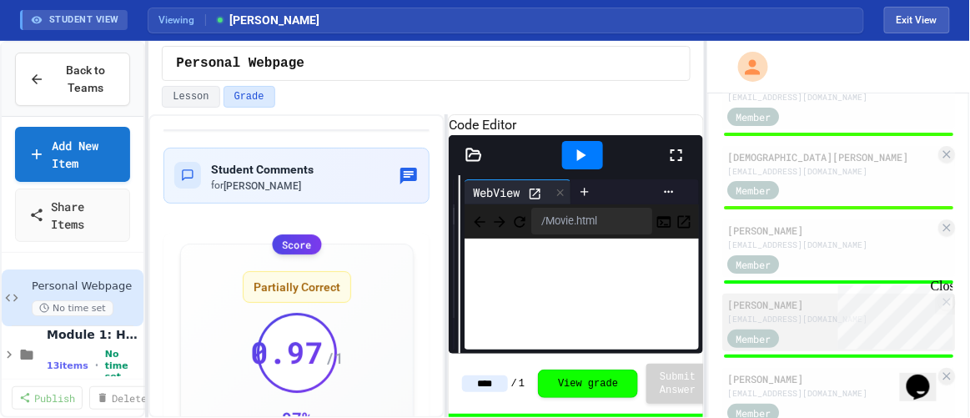
click at [771, 312] on div "Ella Stanley" at bounding box center [831, 304] width 208 height 15
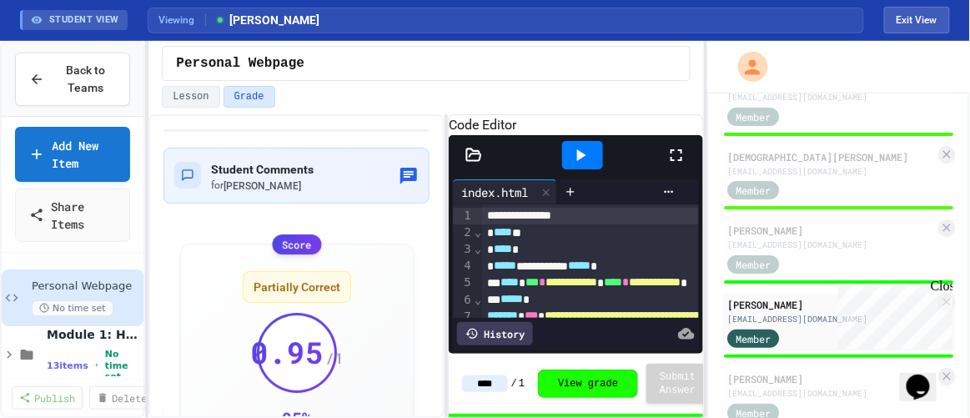
drag, startPoint x: 572, startPoint y: 164, endPoint x: 642, endPoint y: 174, distance: 70.8
click at [573, 164] on icon at bounding box center [581, 155] width 20 height 20
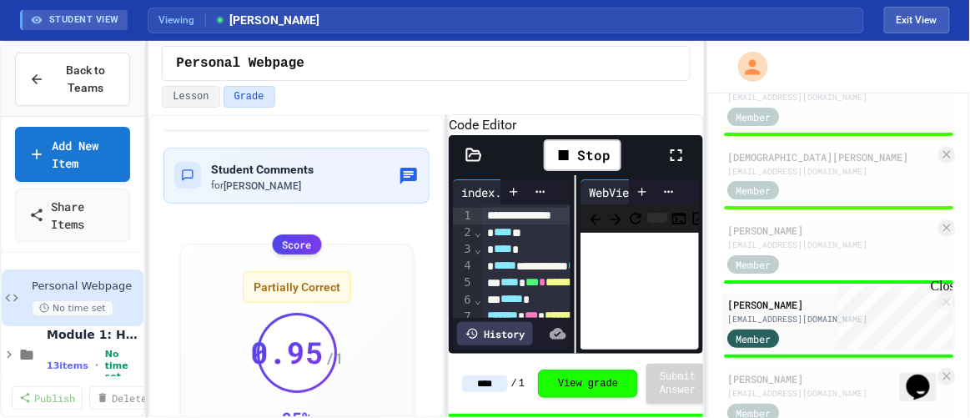
click at [676, 165] on icon at bounding box center [676, 155] width 20 height 20
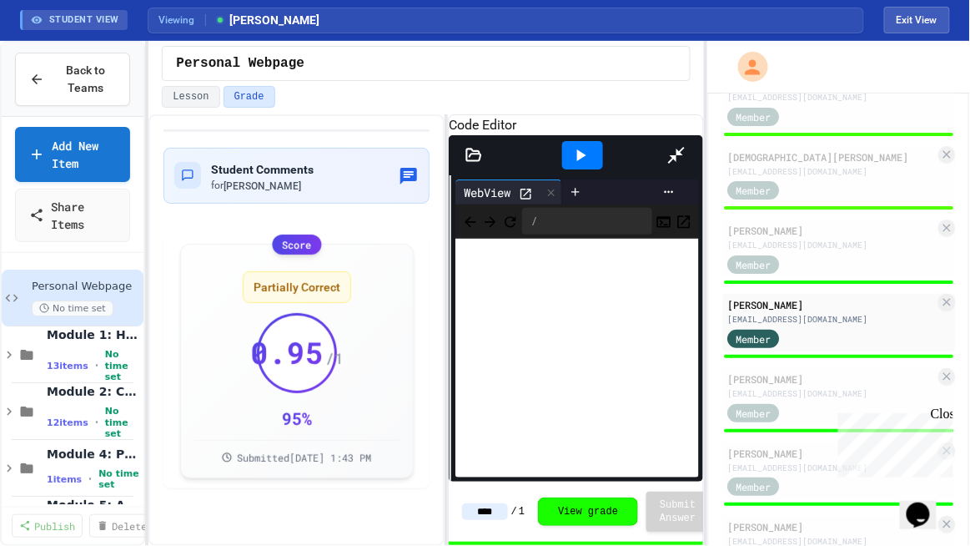
click at [449, 268] on div "**********" at bounding box center [576, 328] width 254 height 306
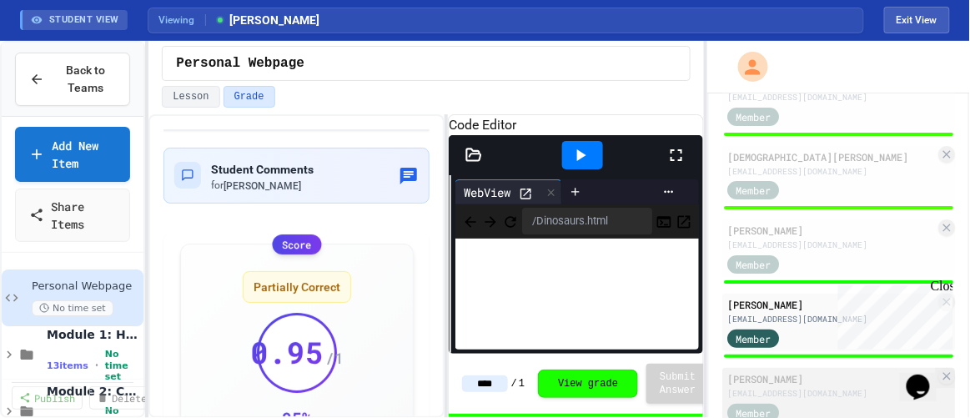
click at [780, 386] on div "Dagny Stevenson" at bounding box center [831, 378] width 208 height 15
type input "****"
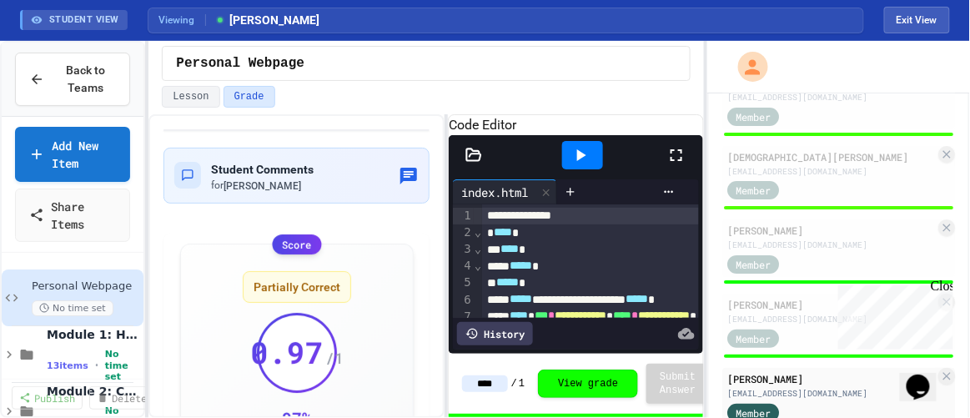
click at [621, 172] on div at bounding box center [583, 155] width 168 height 45
click at [587, 165] on icon at bounding box center [581, 155] width 20 height 20
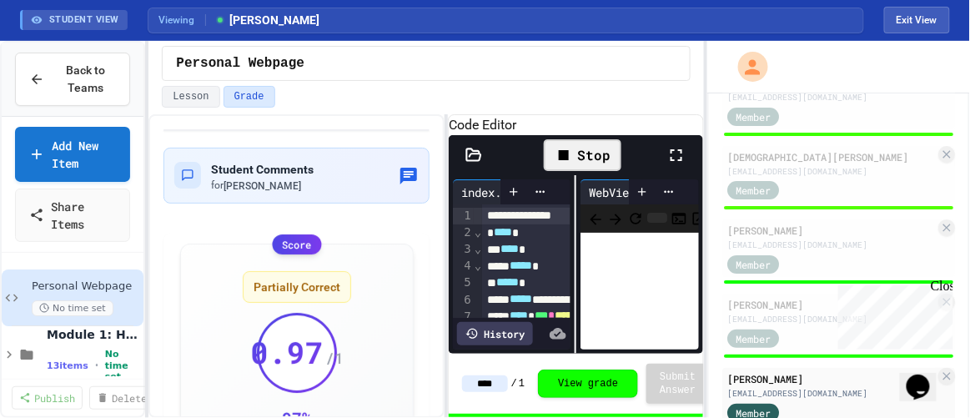
click at [675, 165] on icon at bounding box center [676, 155] width 20 height 20
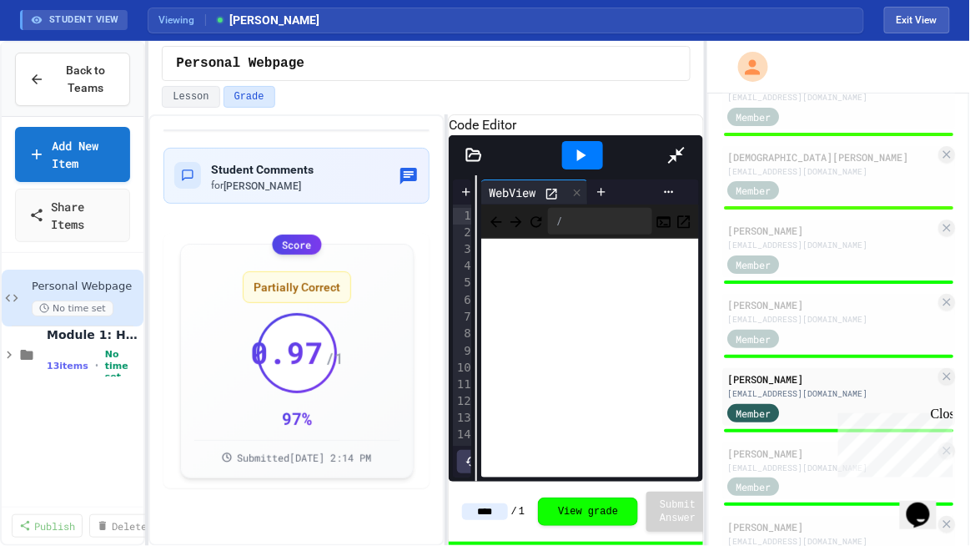
click at [449, 199] on div "**********" at bounding box center [576, 328] width 254 height 306
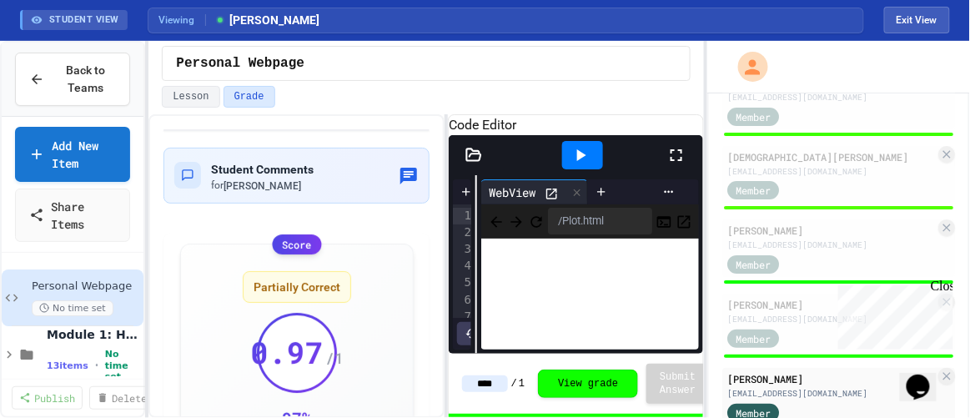
click at [589, 165] on icon at bounding box center [581, 155] width 20 height 20
click at [673, 165] on icon at bounding box center [676, 155] width 20 height 20
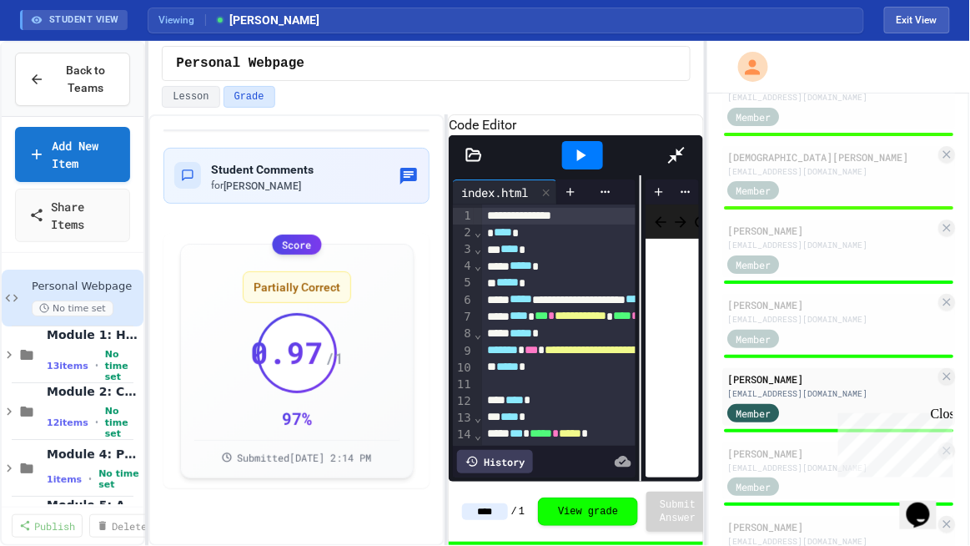
click at [703, 220] on div "**********" at bounding box center [576, 328] width 254 height 306
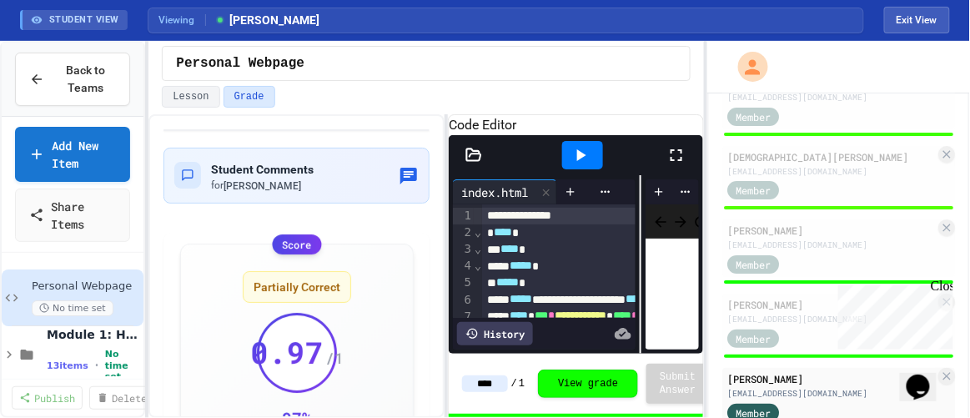
click at [591, 168] on div at bounding box center [582, 155] width 41 height 28
drag, startPoint x: 678, startPoint y: 168, endPoint x: 677, endPoint y: 259, distance: 90.1
click at [678, 165] on icon at bounding box center [676, 155] width 20 height 20
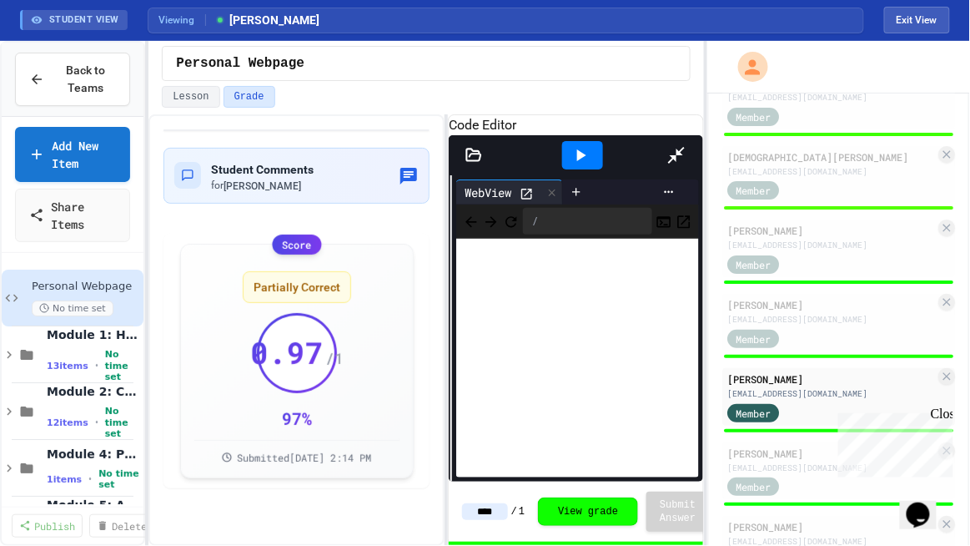
click at [449, 209] on div "**********" at bounding box center [576, 328] width 254 height 306
